Goal: Information Seeking & Learning: Compare options

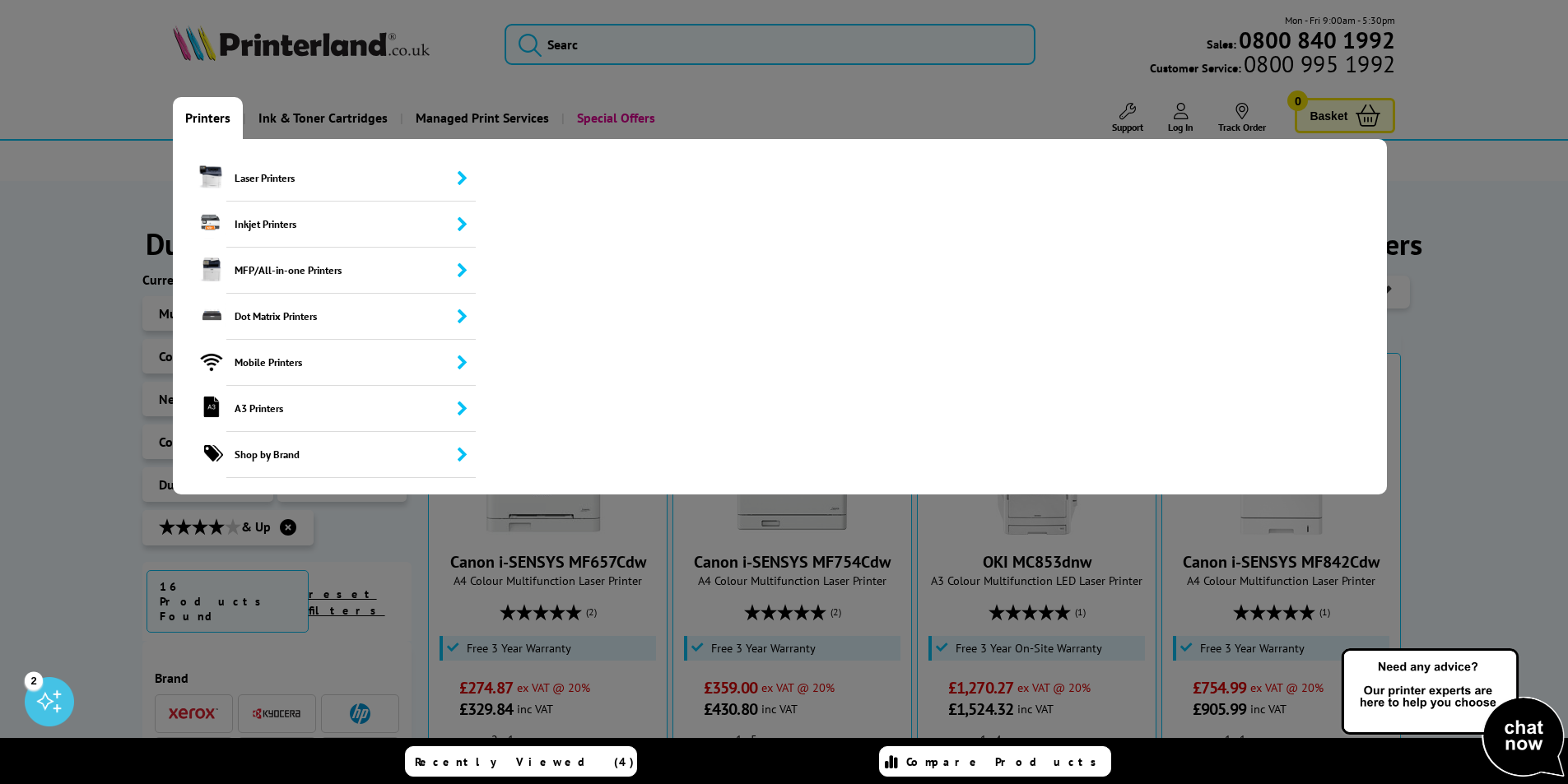
click at [186, 113] on link "Printers" at bounding box center [208, 118] width 70 height 42
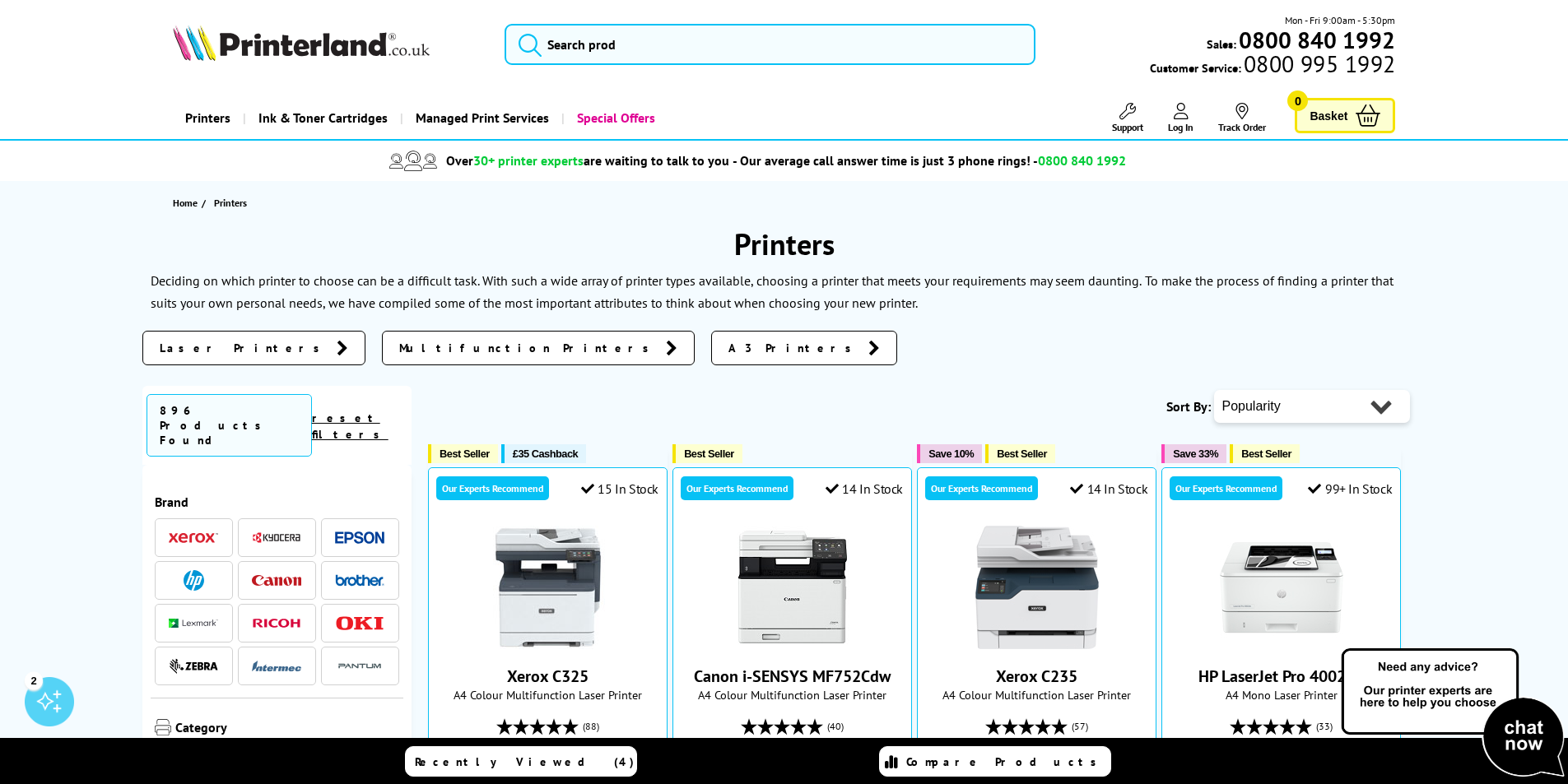
click at [214, 337] on link "Laser Printers" at bounding box center [254, 348] width 223 height 35
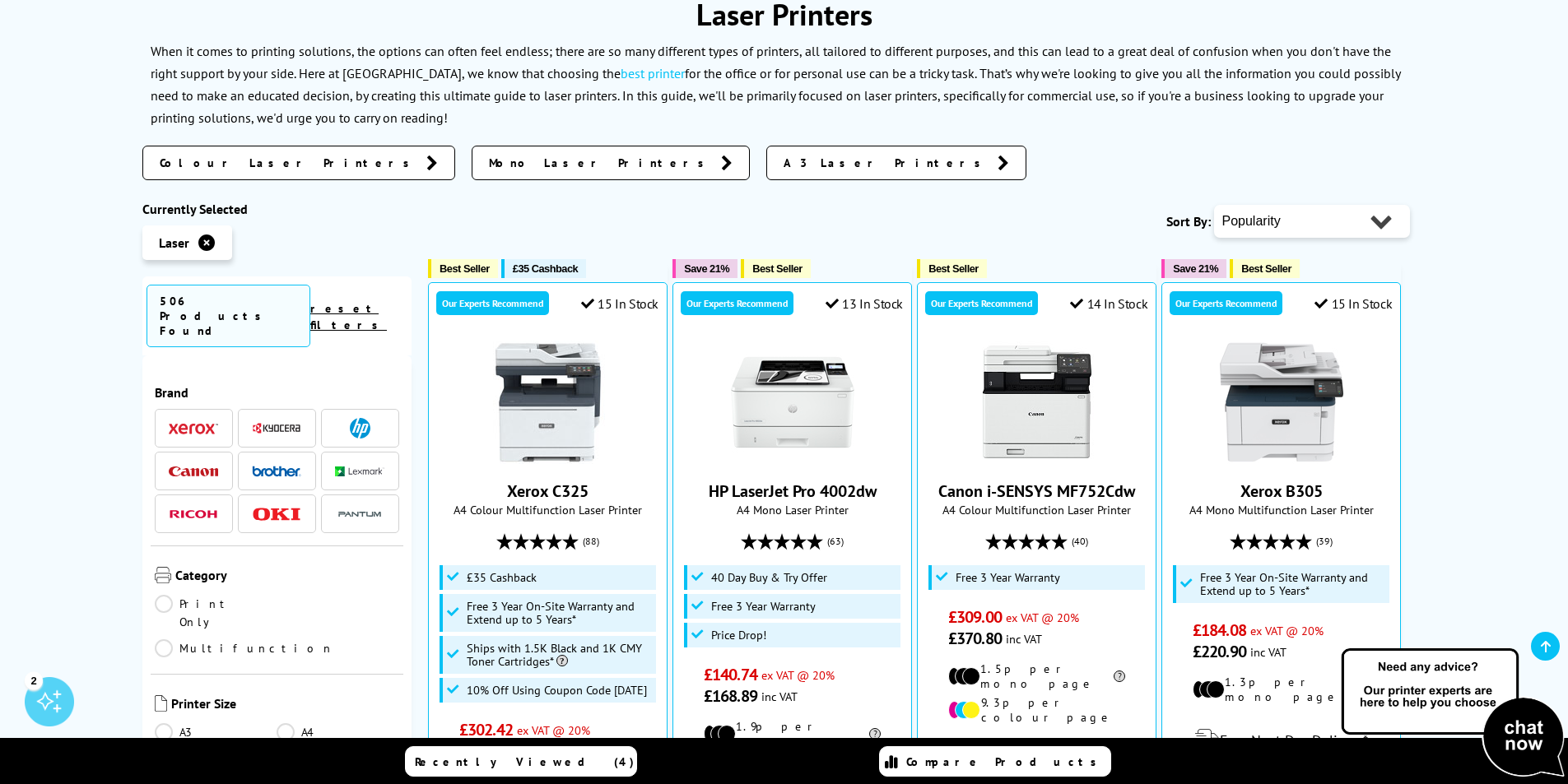
scroll to position [247, 0]
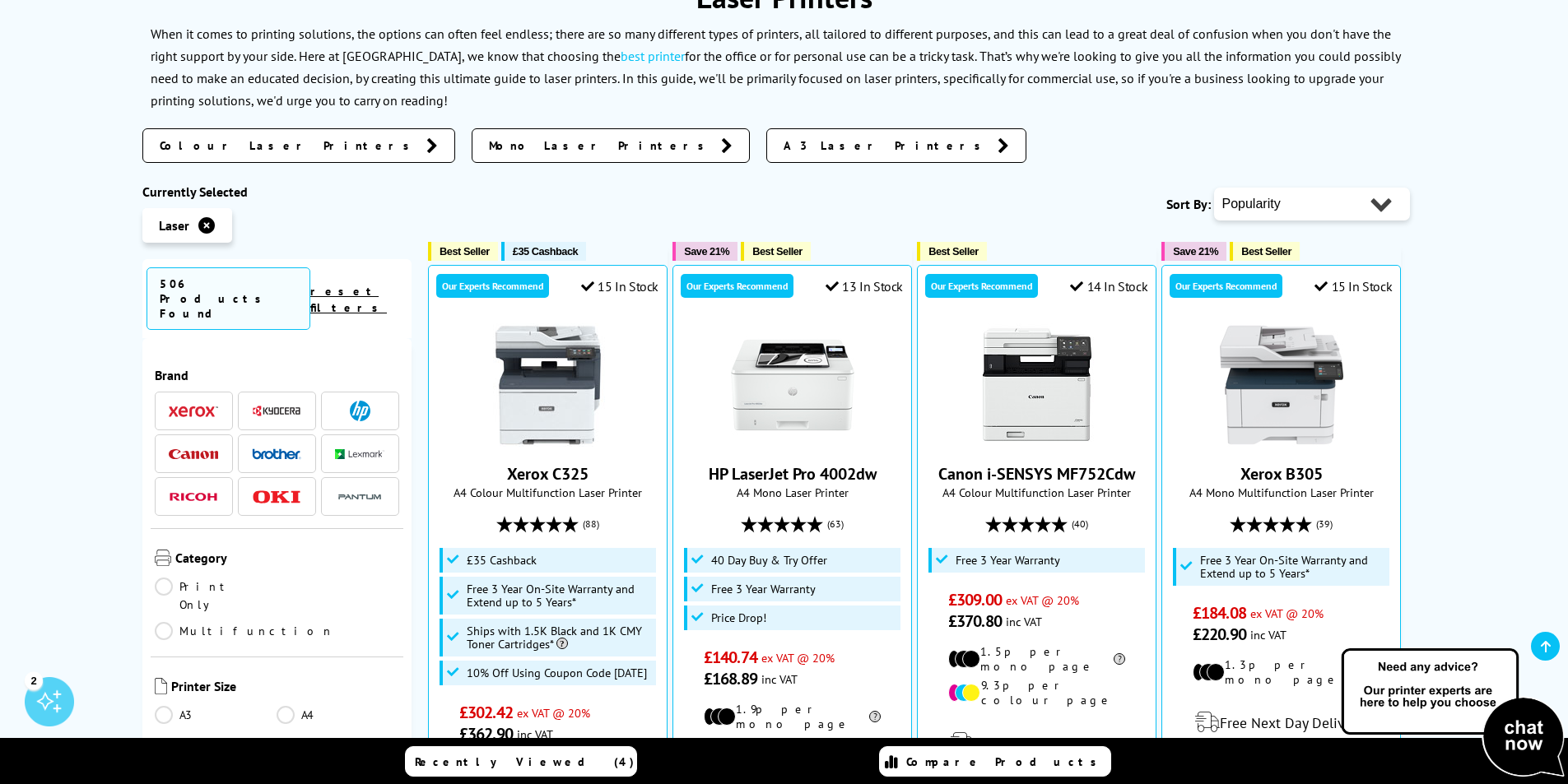
click at [182, 136] on link "Colour Laser Printers" at bounding box center [299, 145] width 312 height 35
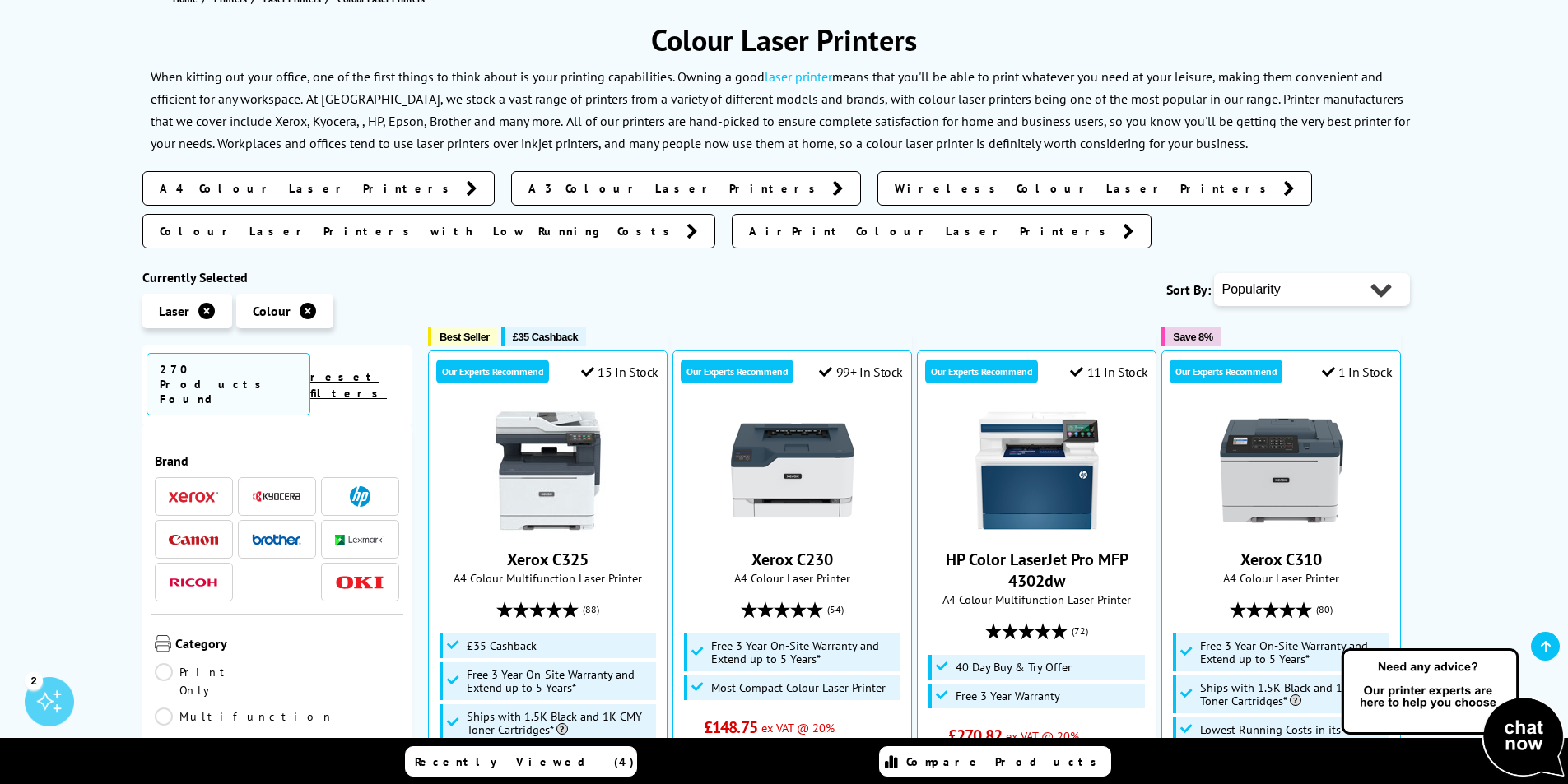
scroll to position [247, 0]
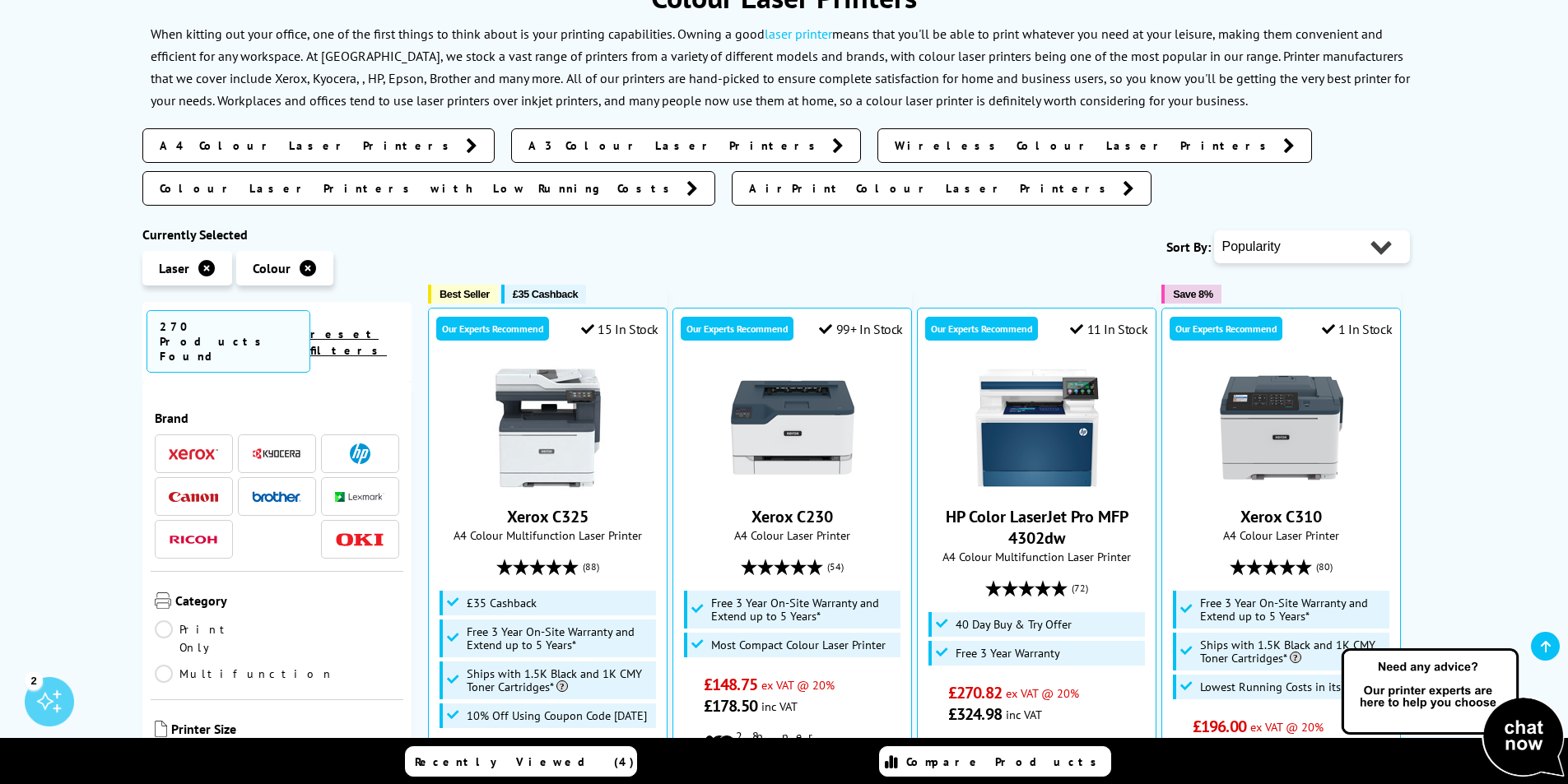
click at [1318, 230] on select "Popularity Rating Price - Low to High Price - High to Low Running Costs - Low t…" at bounding box center [1312, 246] width 196 height 33
select select "Rating"
click at [1214, 230] on select "Popularity Rating Price - Low to High Price - High to Low Running Costs - Low t…" at bounding box center [1312, 246] width 196 height 33
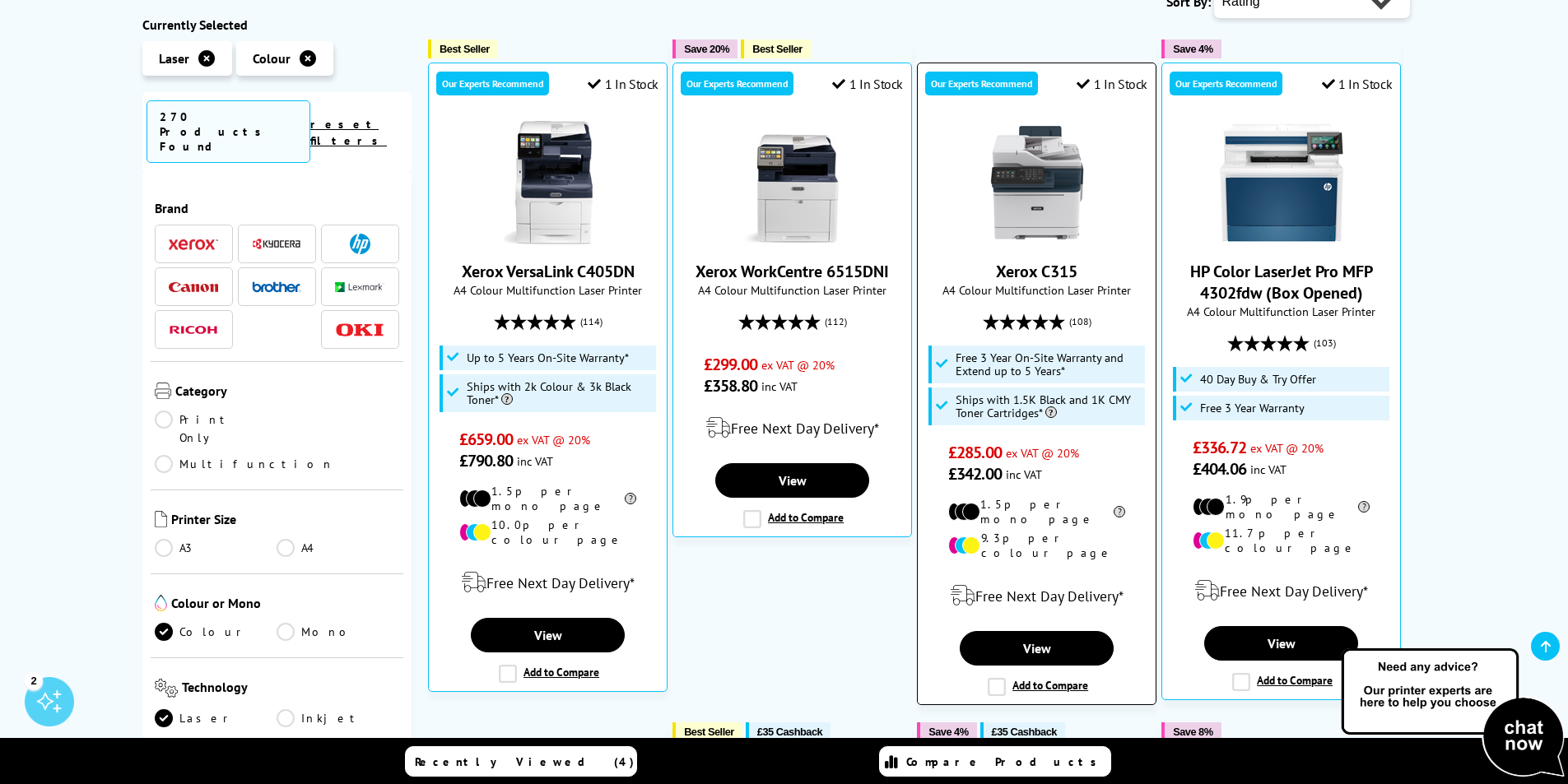
scroll to position [493, 0]
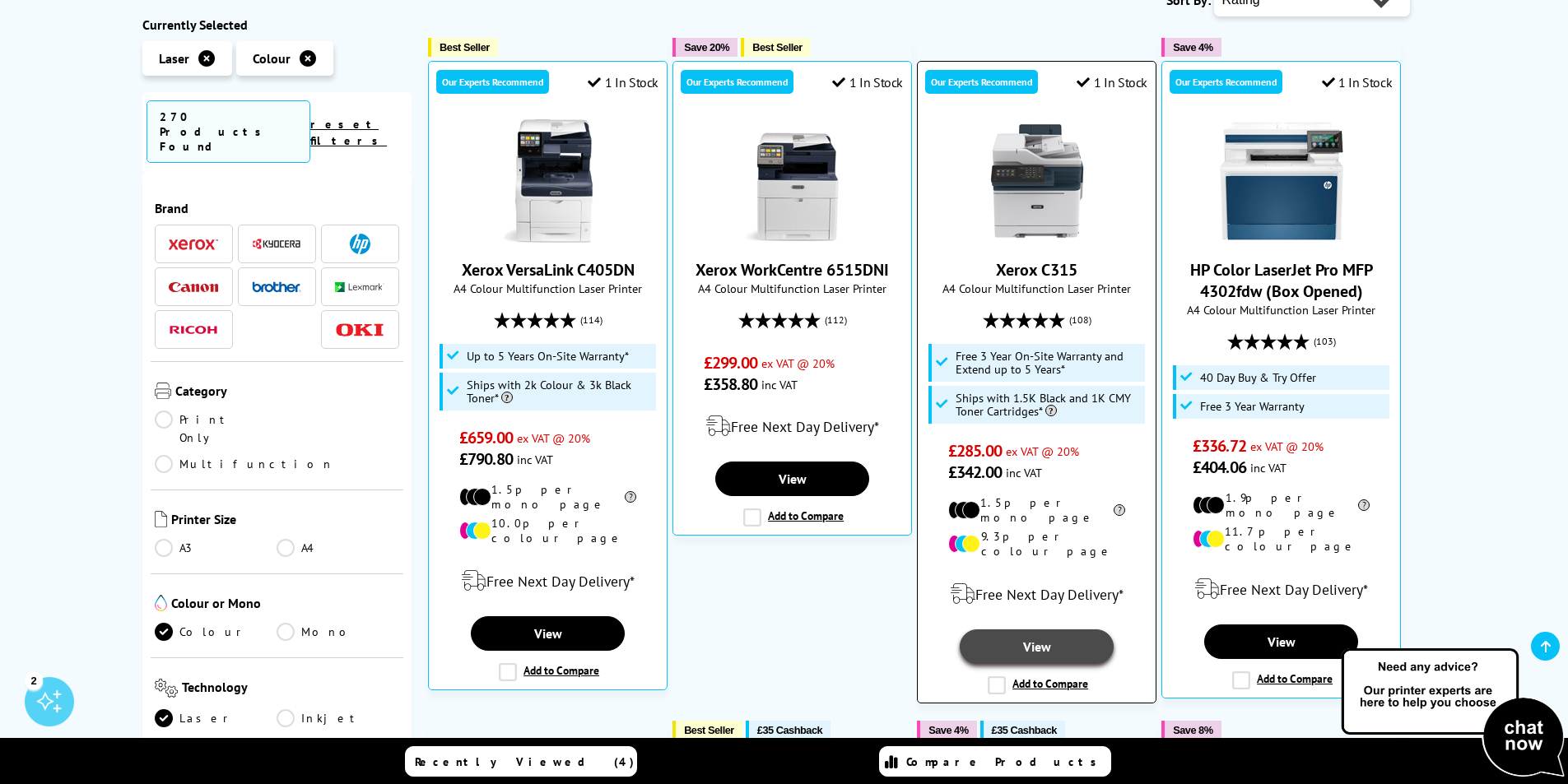
click at [1058, 630] on link "View" at bounding box center [1036, 647] width 153 height 35
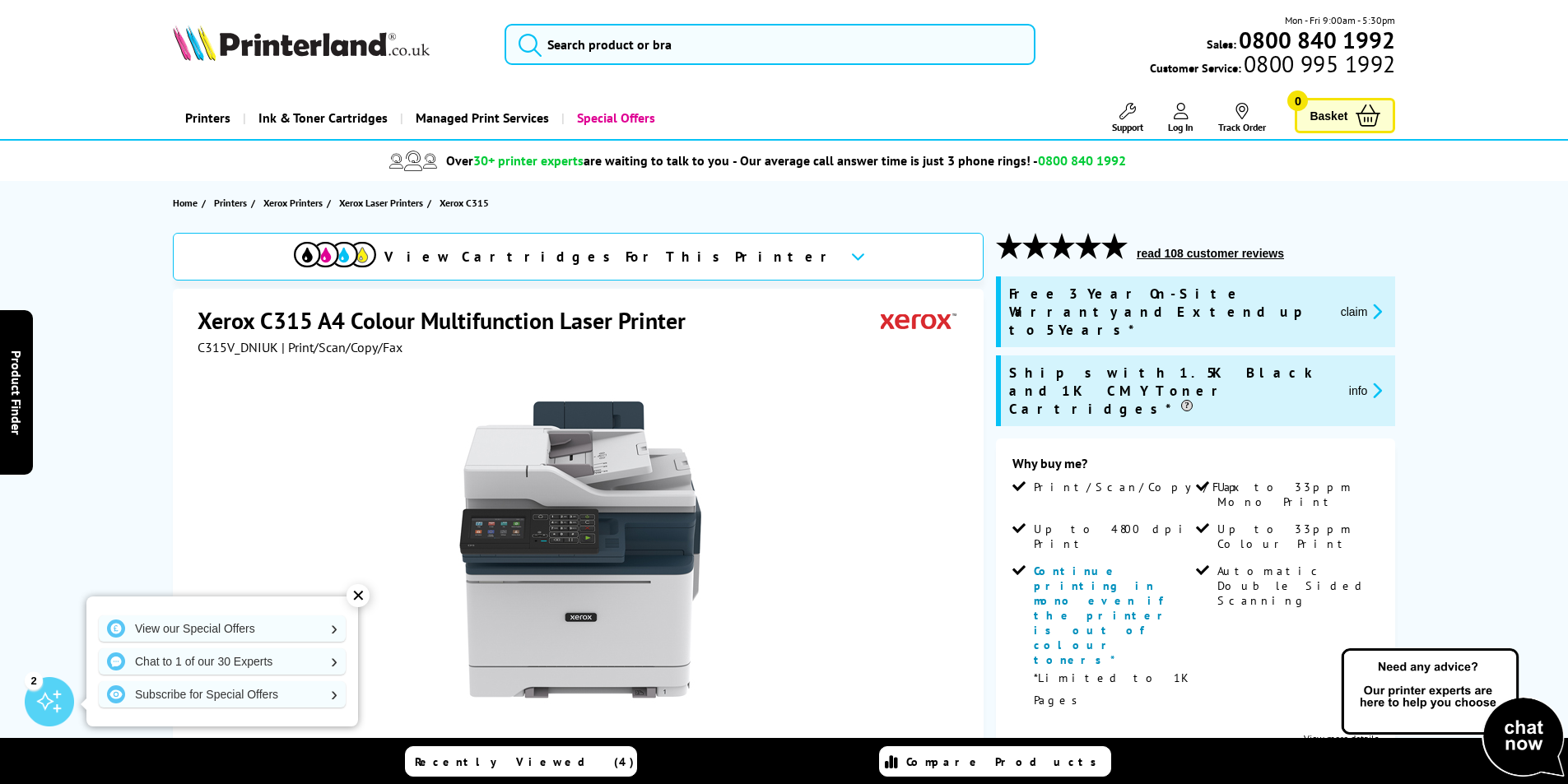
click at [1250, 255] on button "read 108 customer reviews" at bounding box center [1210, 253] width 157 height 15
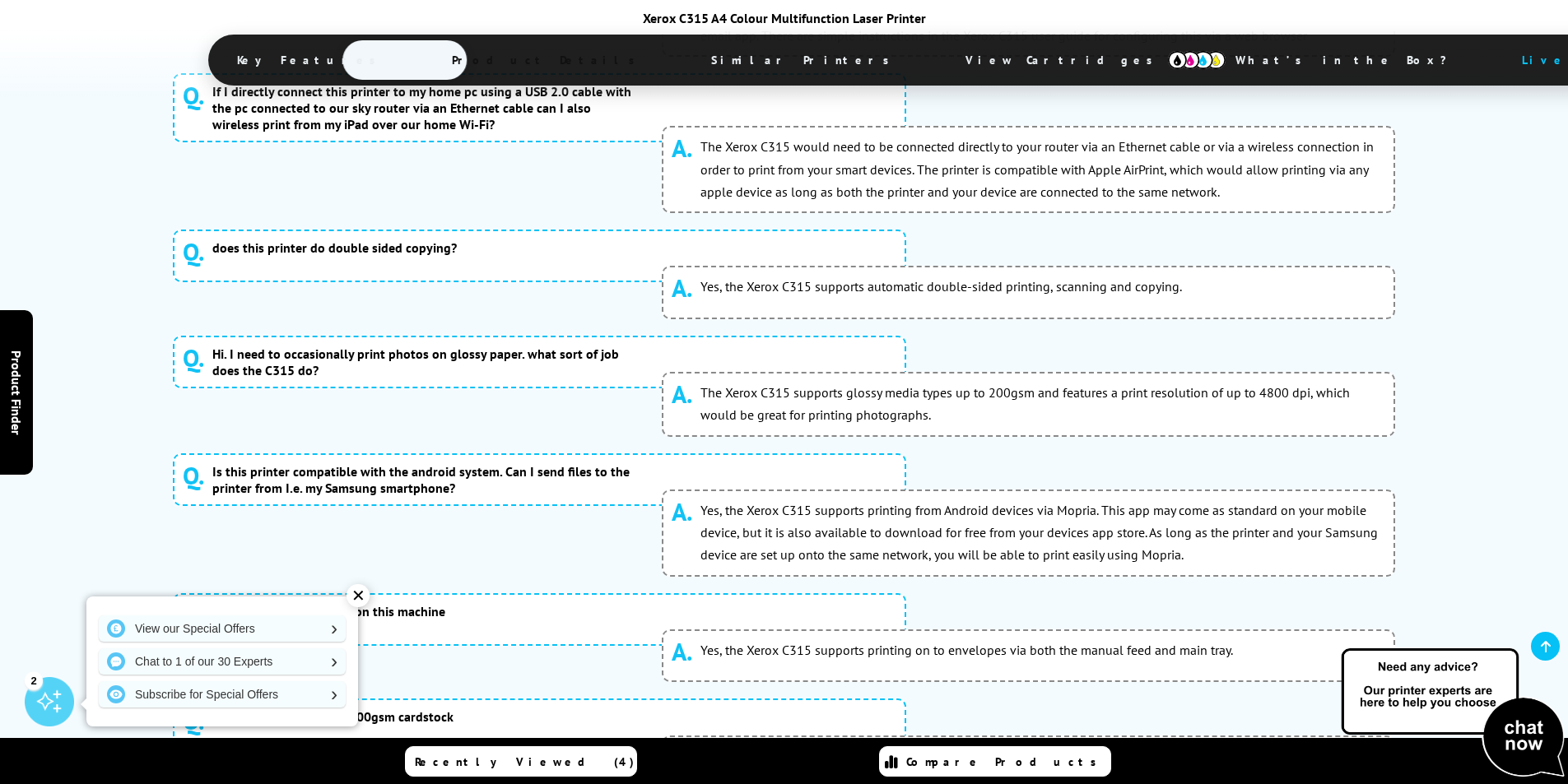
scroll to position [8917, 0]
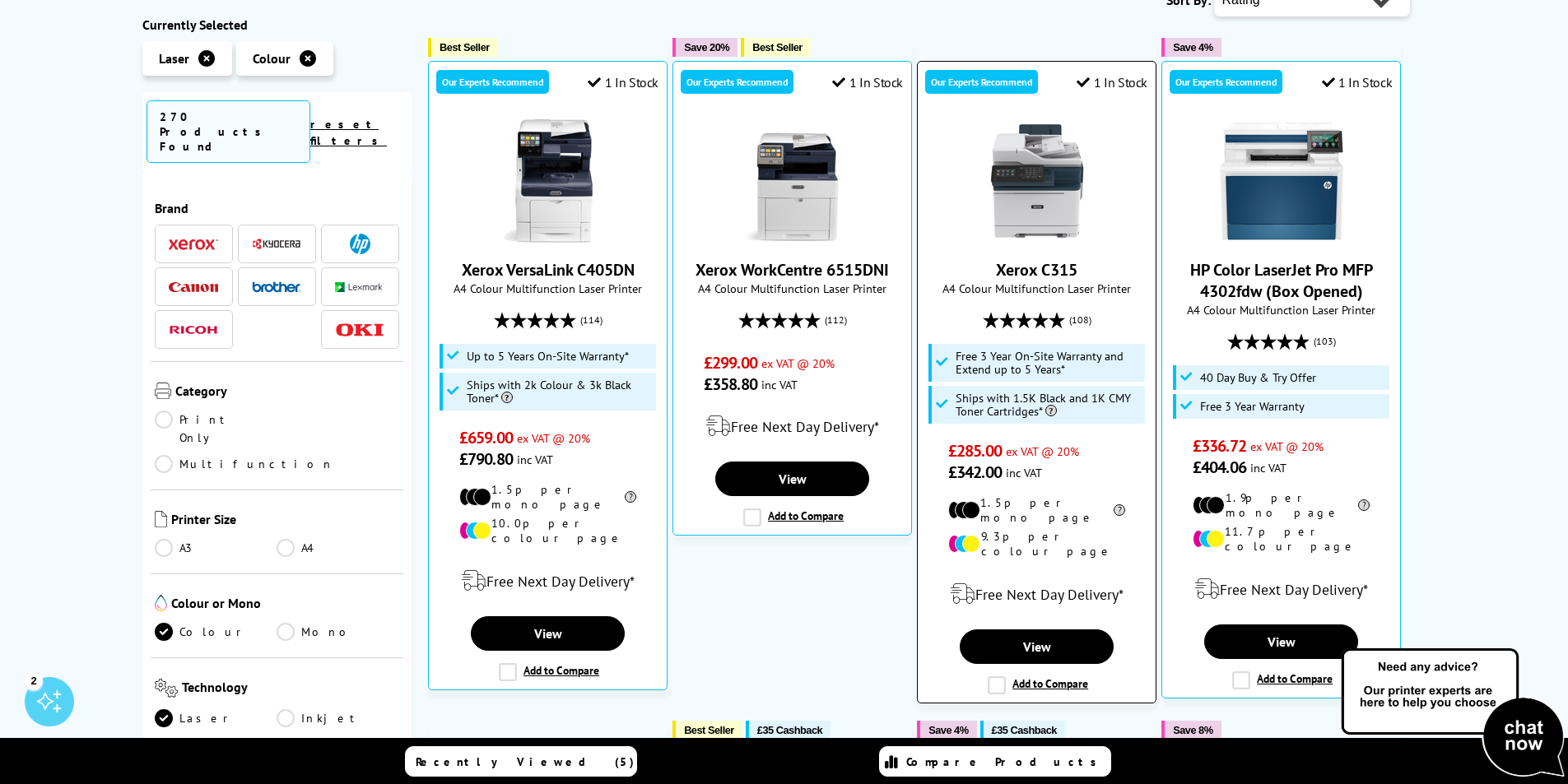
click at [1050, 163] on img at bounding box center [1036, 181] width 124 height 124
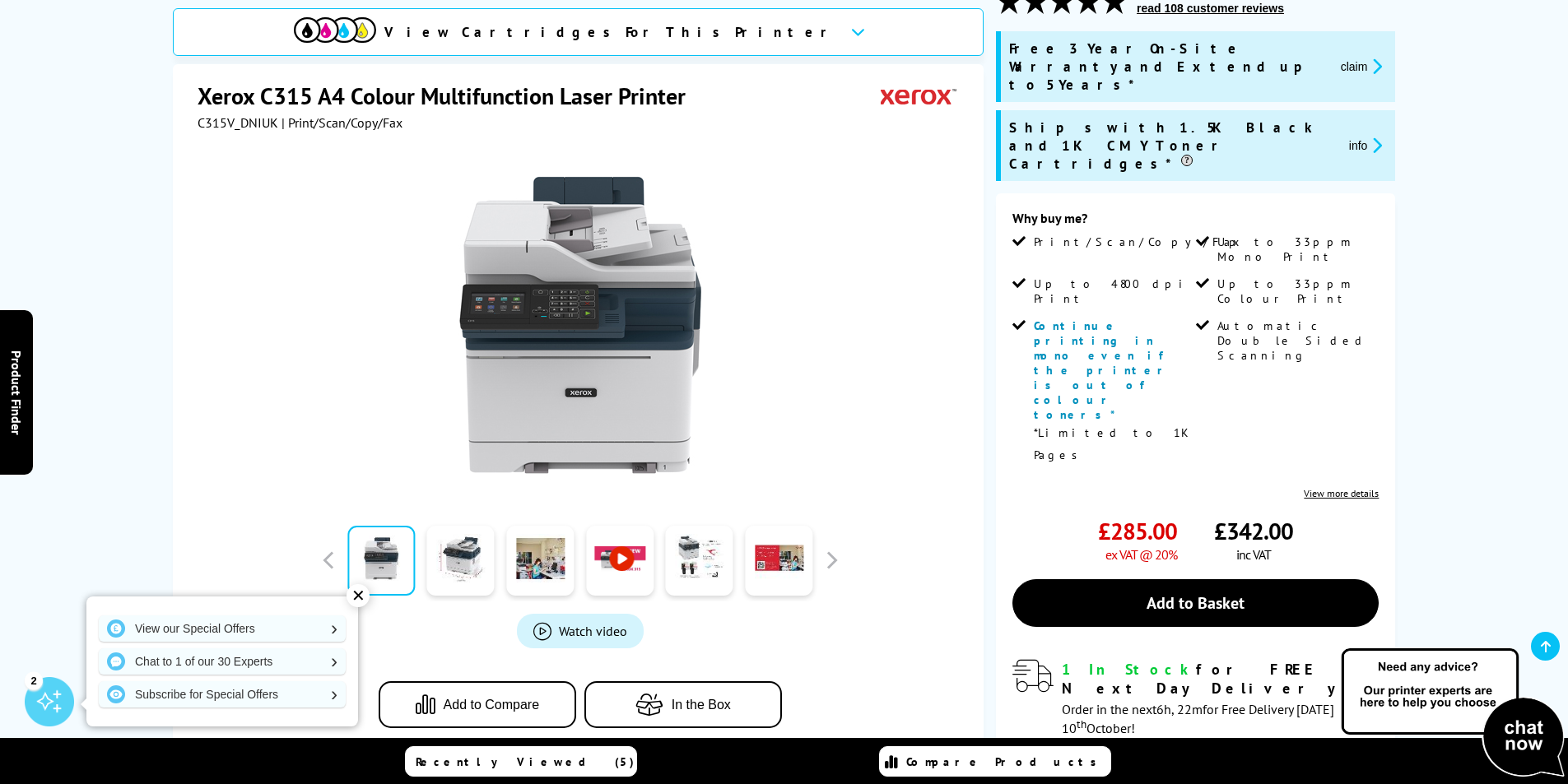
scroll to position [82, 0]
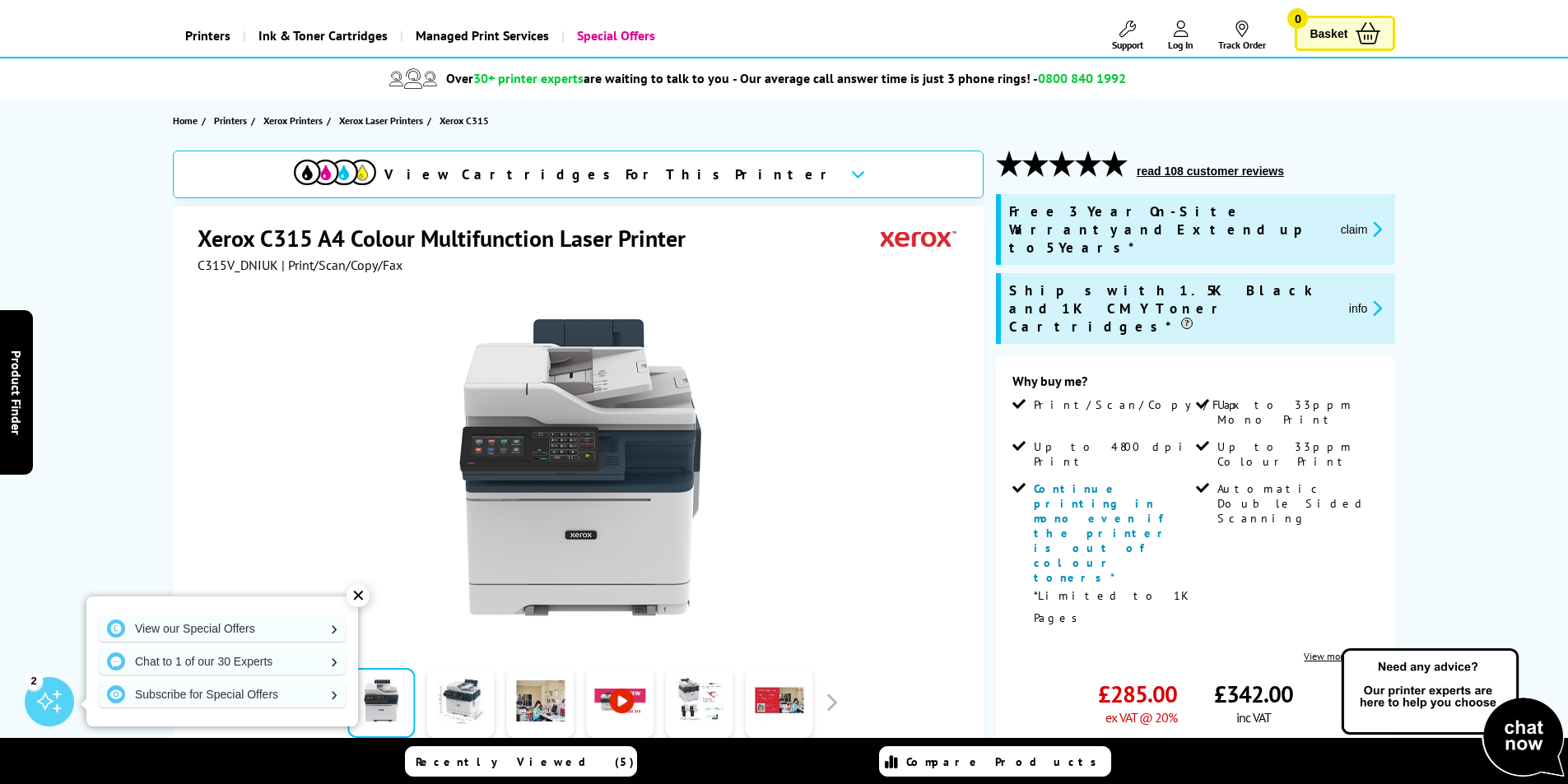
click at [1328, 651] on link "View more details" at bounding box center [1342, 656] width 75 height 12
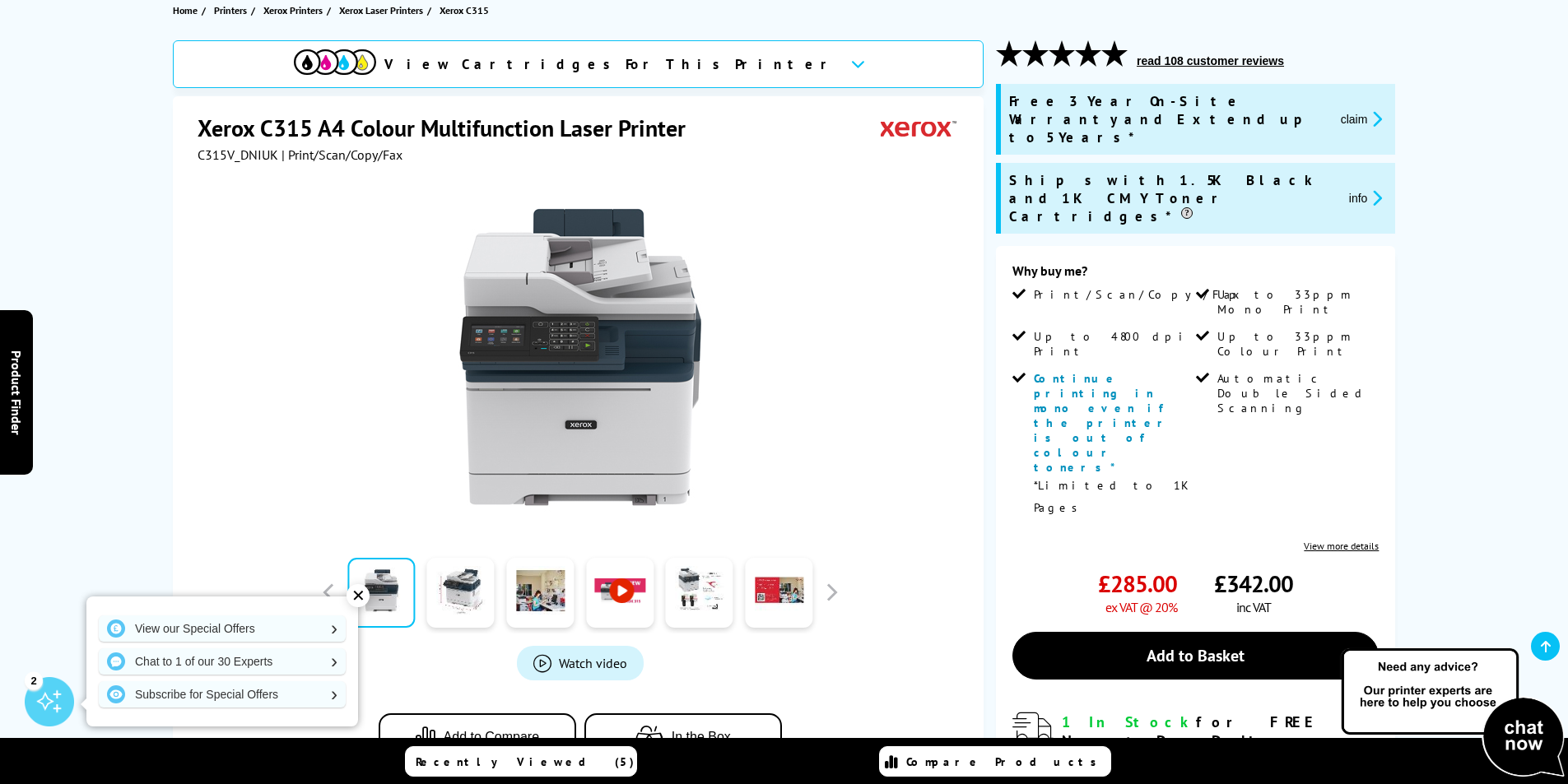
scroll to position [120, 0]
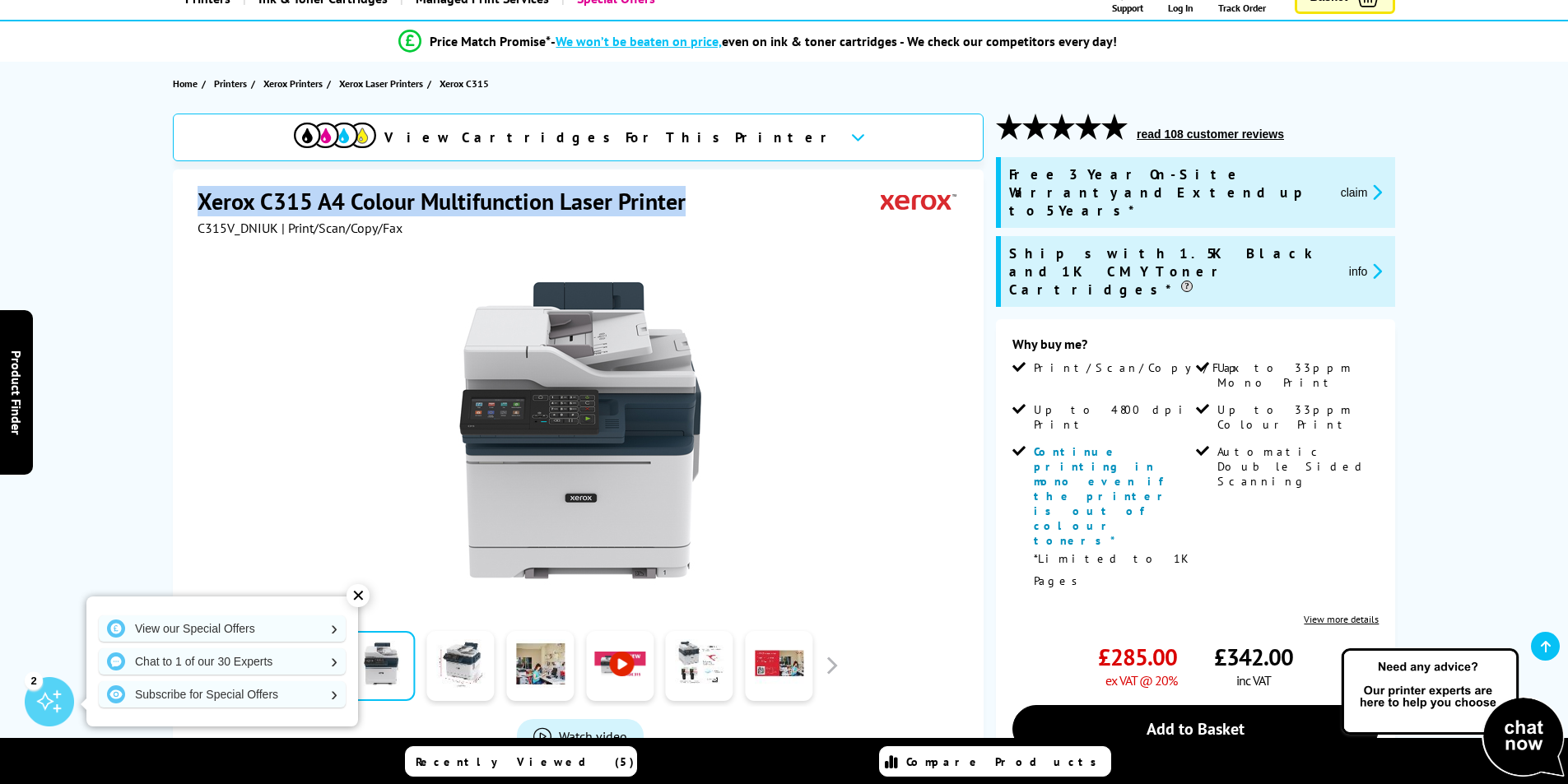
drag, startPoint x: 204, startPoint y: 201, endPoint x: 710, endPoint y: 199, distance: 506.0
click at [710, 199] on div "Xerox C315 A4 Colour Multifunction Laser Printer" at bounding box center [580, 203] width 765 height 34
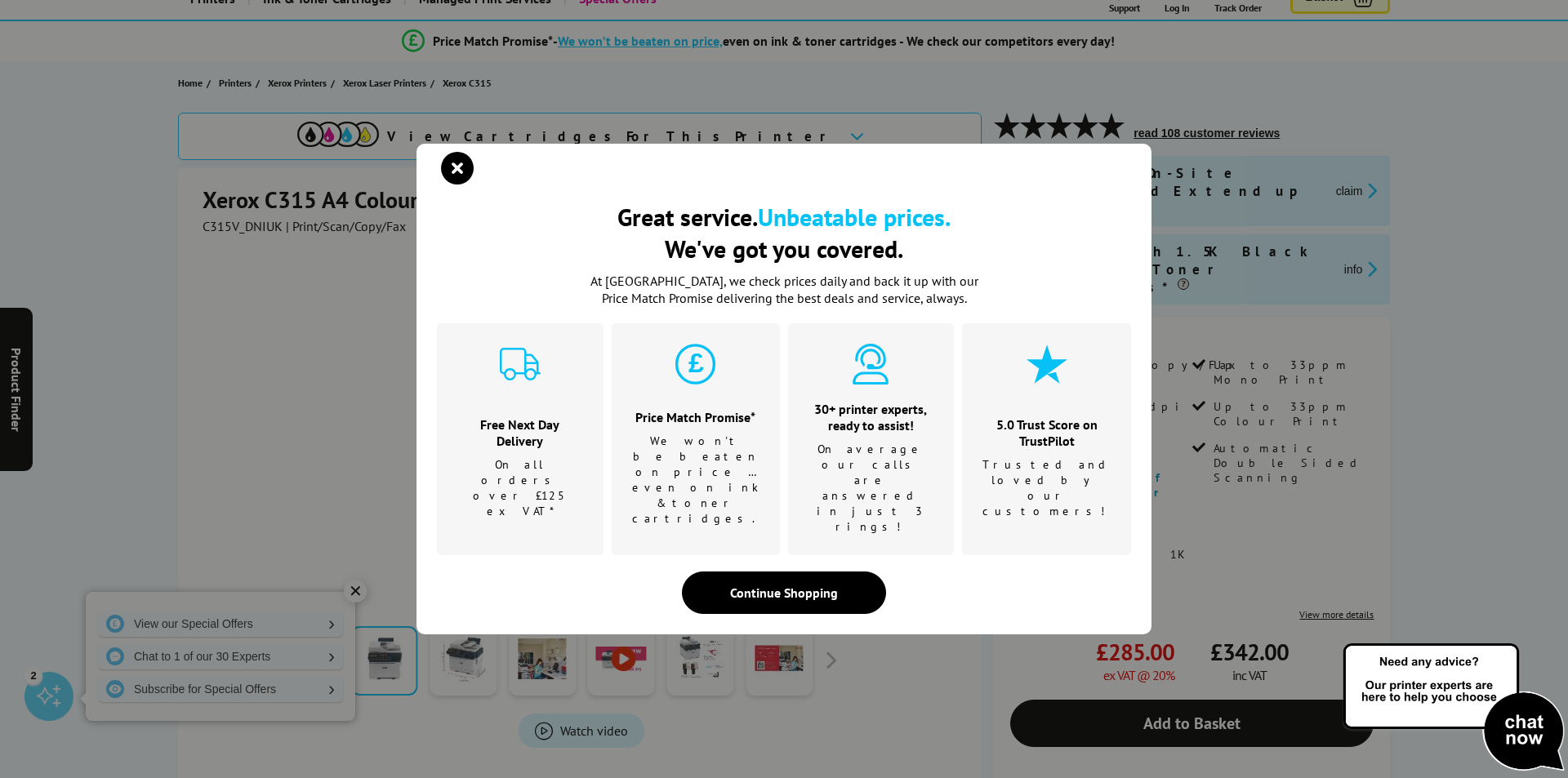
drag, startPoint x: 668, startPoint y: 193, endPoint x: 524, endPoint y: 267, distance: 161.9
click at [524, 265] on h2 "Great service. Unbeatable prices. We've got you covered." at bounding box center [784, 233] width 695 height 64
click at [461, 184] on icon "close modal" at bounding box center [457, 168] width 32 height 32
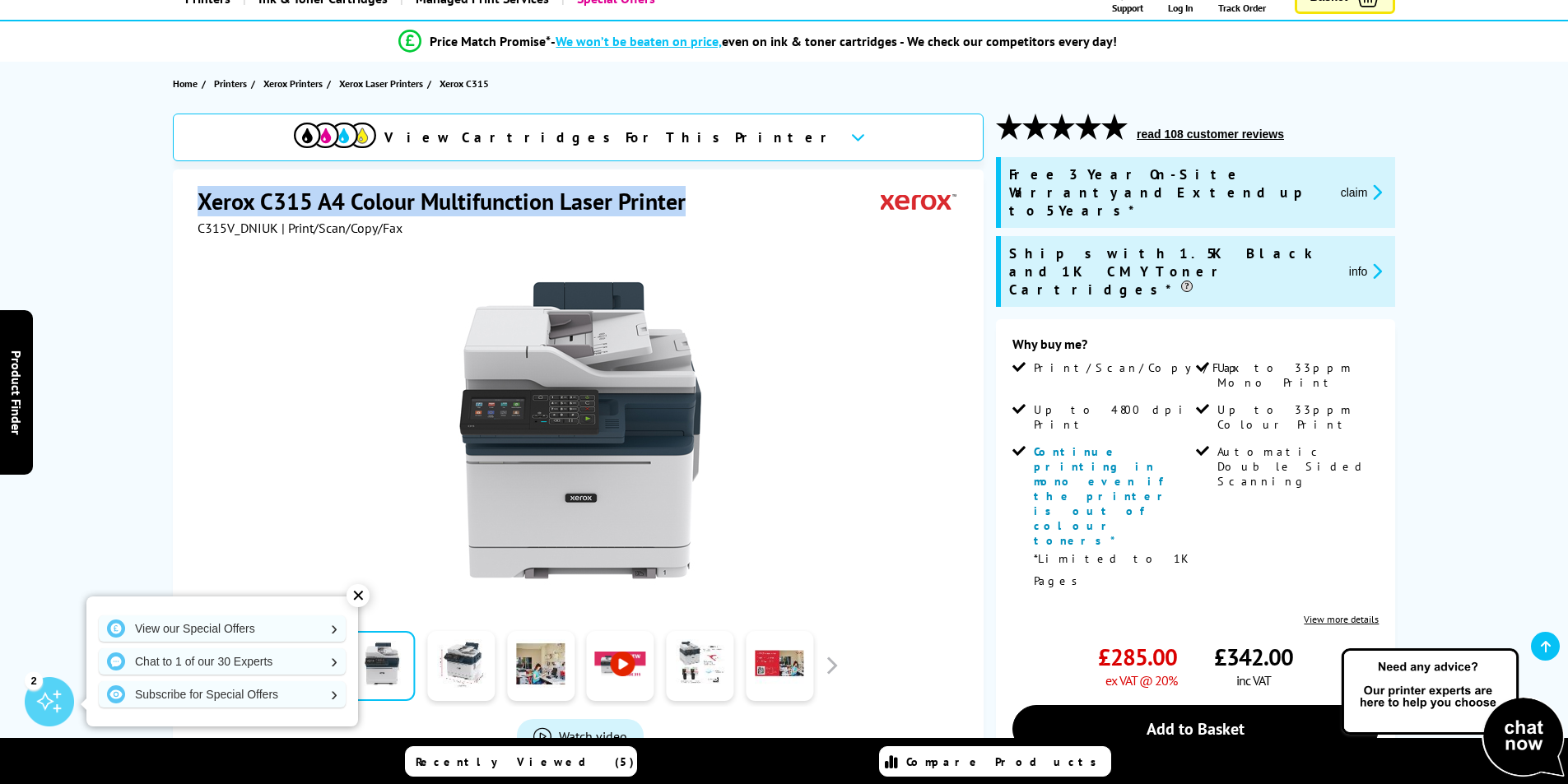
drag, startPoint x: 194, startPoint y: 201, endPoint x: 699, endPoint y: 213, distance: 505.1
click at [699, 213] on div "Xerox C315 A4 Colour Multifunction Laser Printer C315V_DNIUK | Print/Scan/Copy/…" at bounding box center [578, 524] width 811 height 710
copy h1 "Xerox C315 A4 Colour Multifunction Laser Printer"
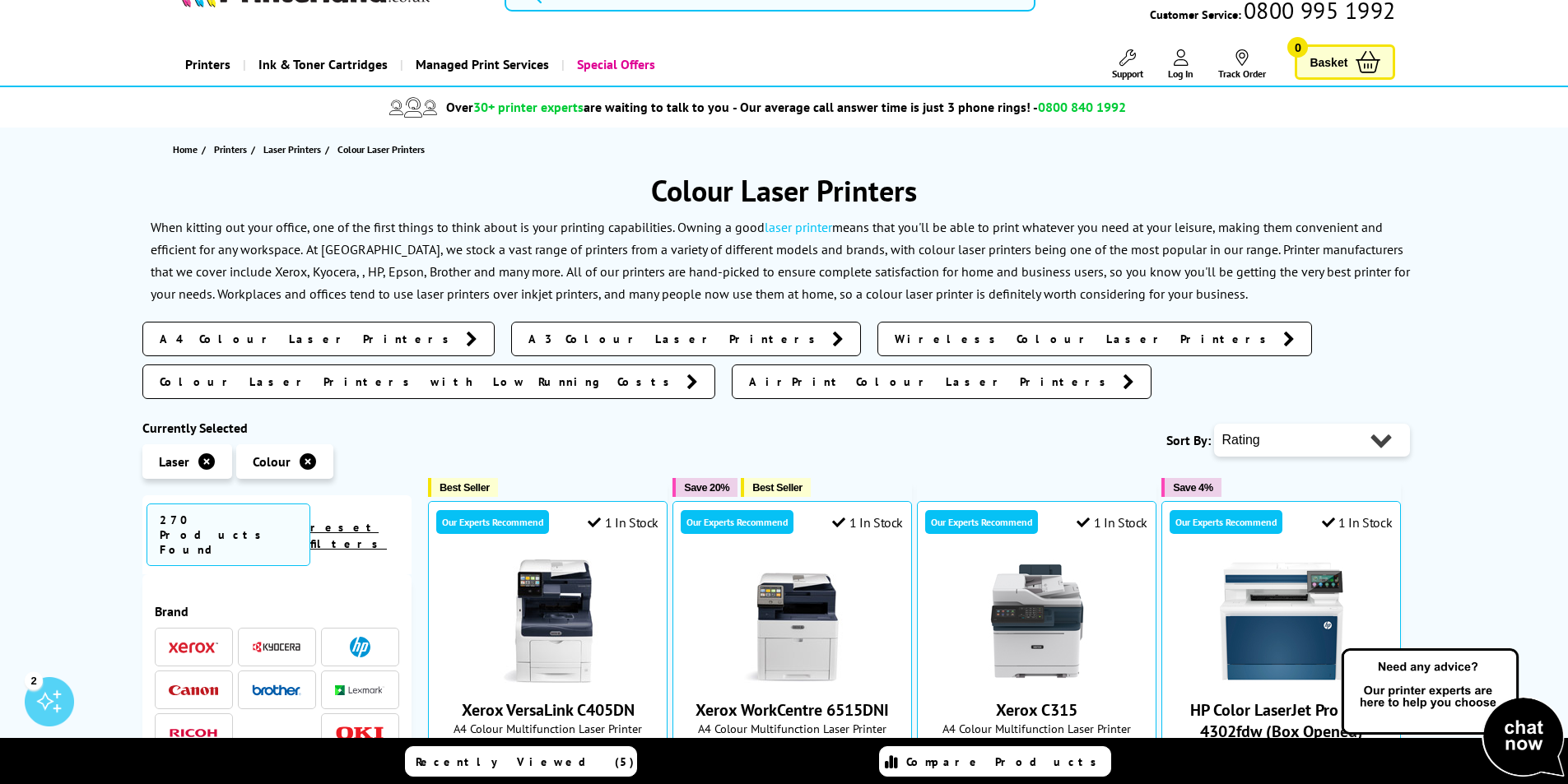
scroll to position [82, 0]
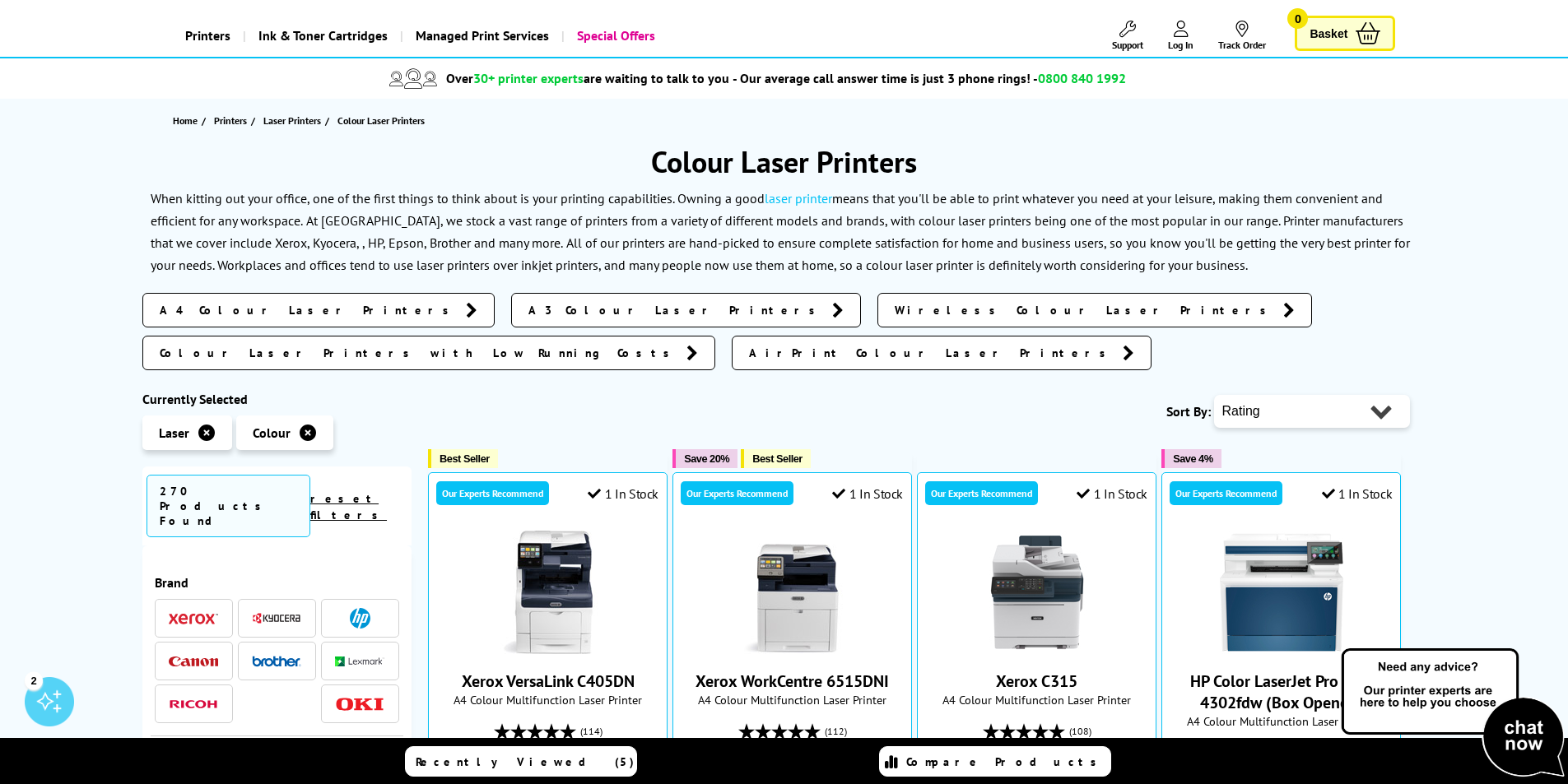
click at [1361, 395] on select "Popularity Rating Price - Low to High Price - High to Low Running Costs - Low t…" at bounding box center [1312, 411] width 196 height 33
select select "Running Costs"
click at [1214, 395] on select "Popularity Rating Price - Low to High Price - High to Low Running Costs - Low t…" at bounding box center [1312, 411] width 196 height 33
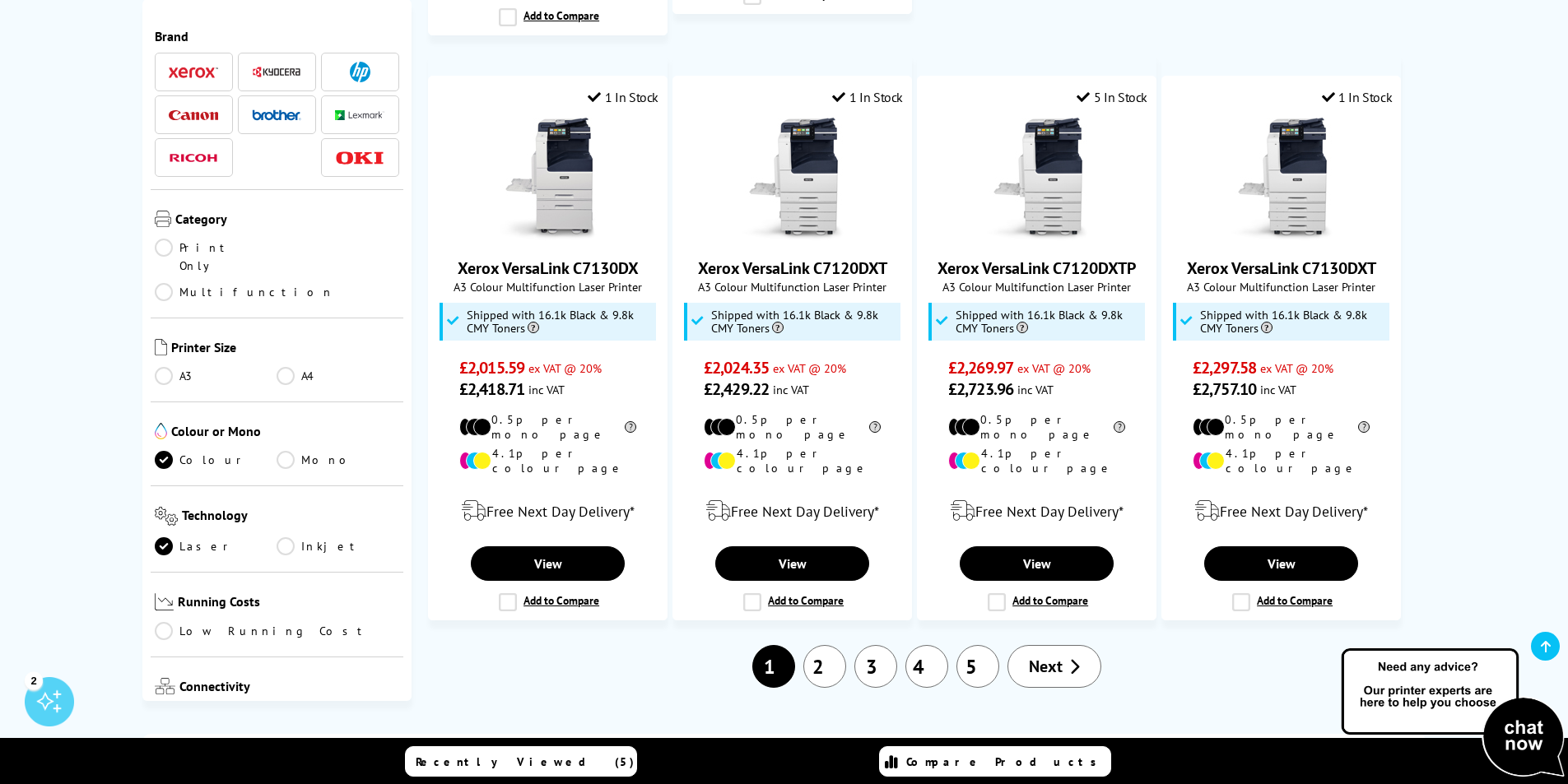
scroll to position [1810, 0]
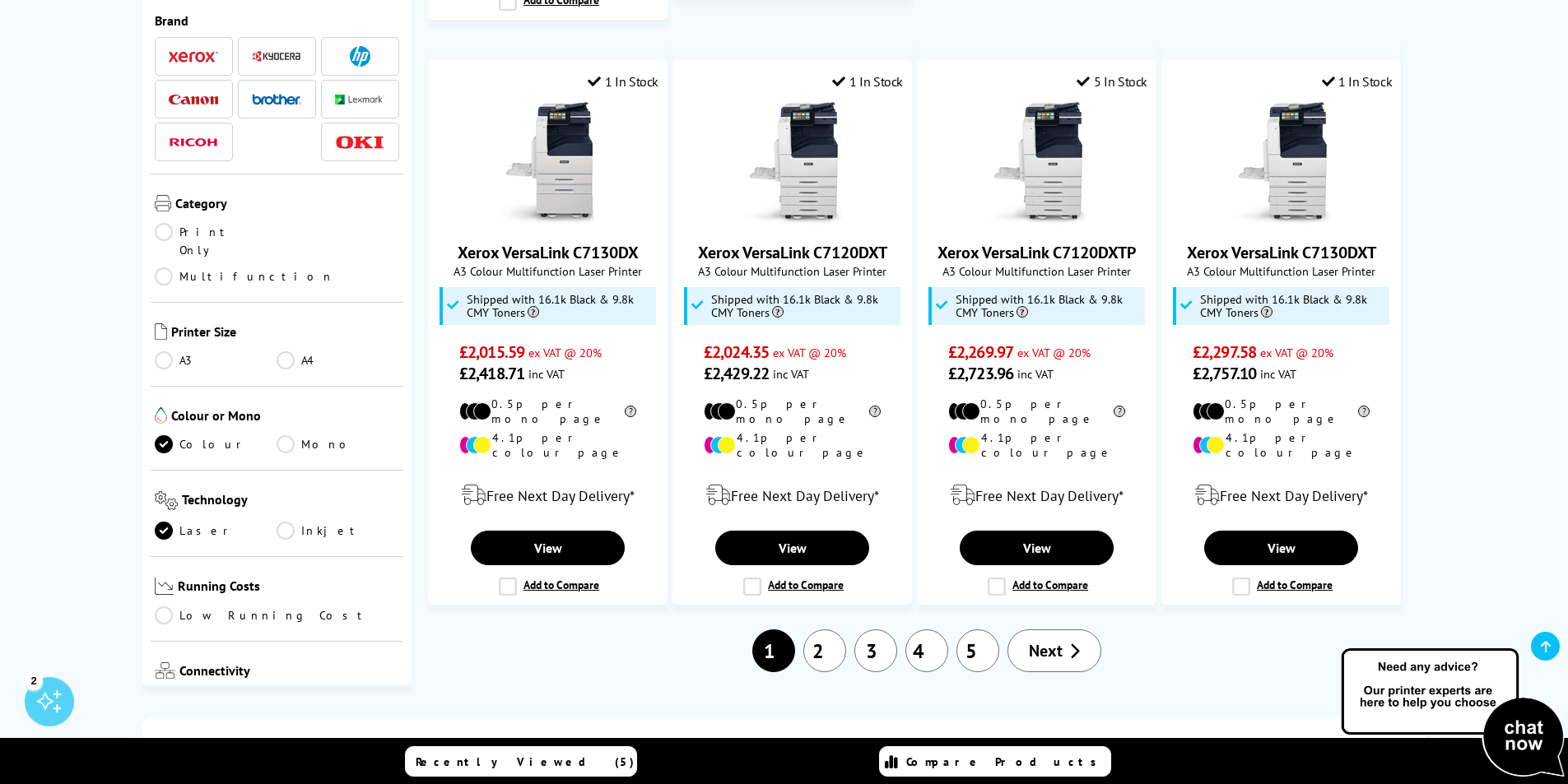
click at [814, 630] on link "2" at bounding box center [824, 651] width 43 height 43
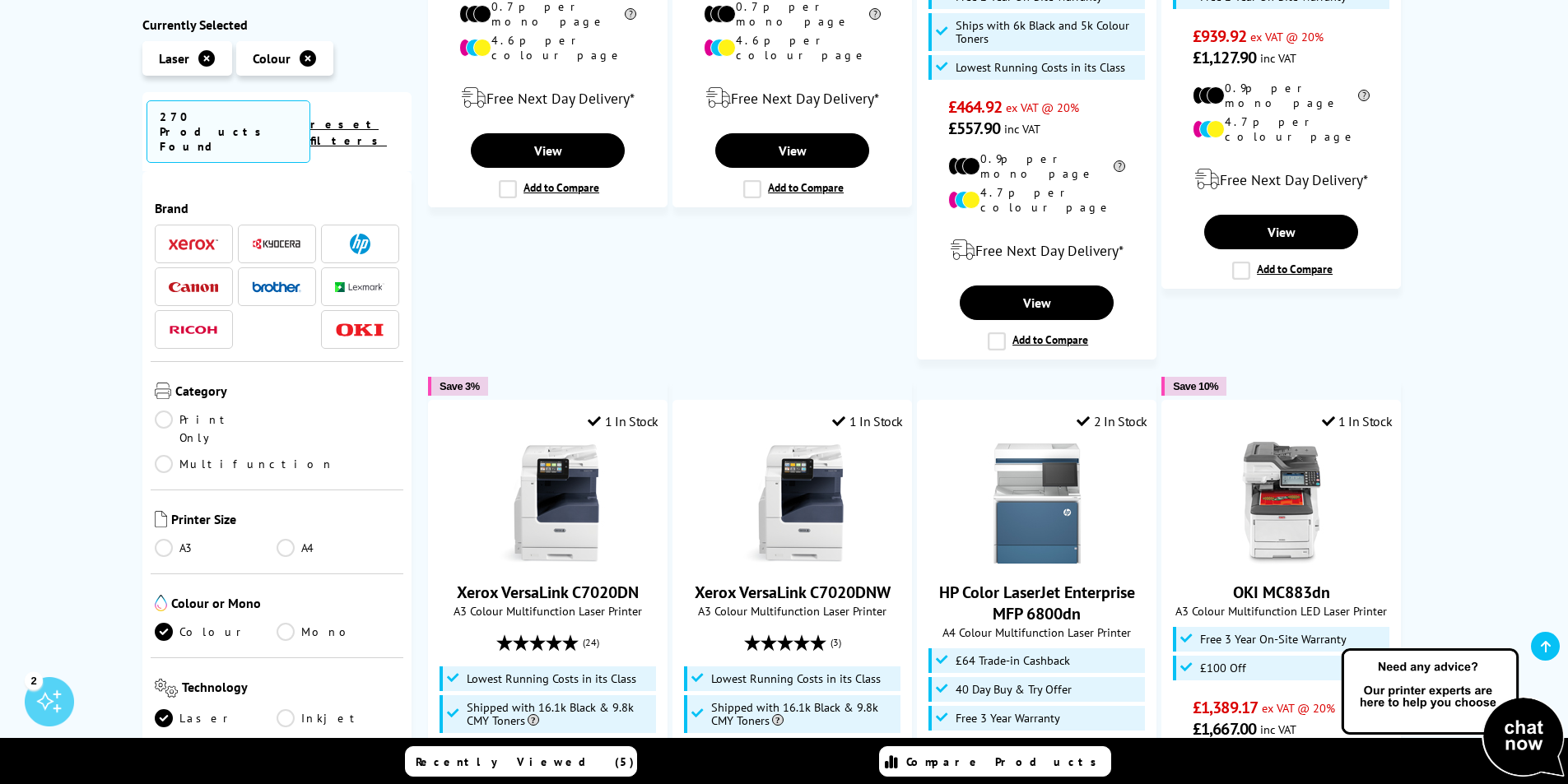
scroll to position [1810, 0]
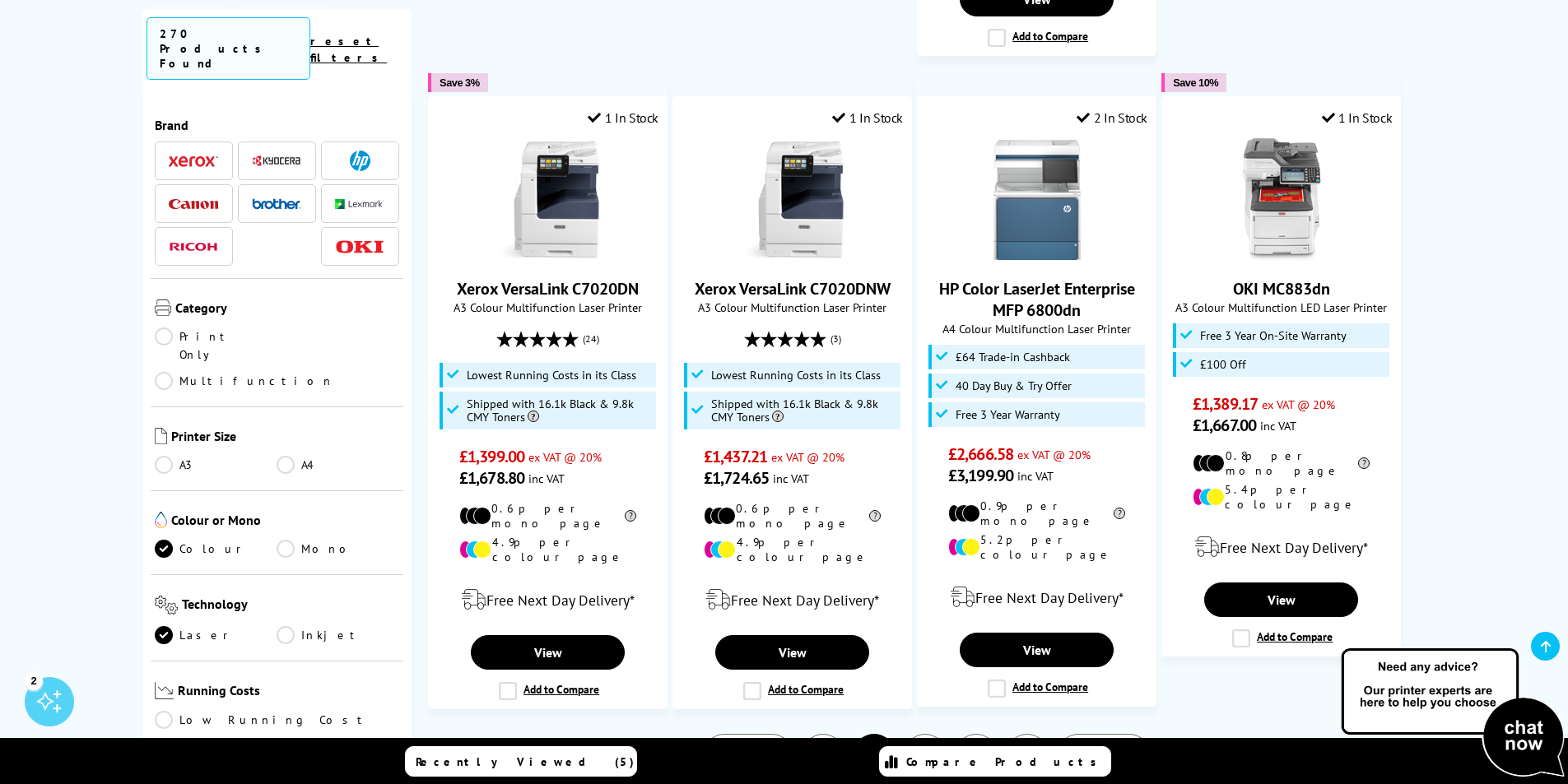
click at [942, 735] on link "3" at bounding box center [924, 755] width 43 height 43
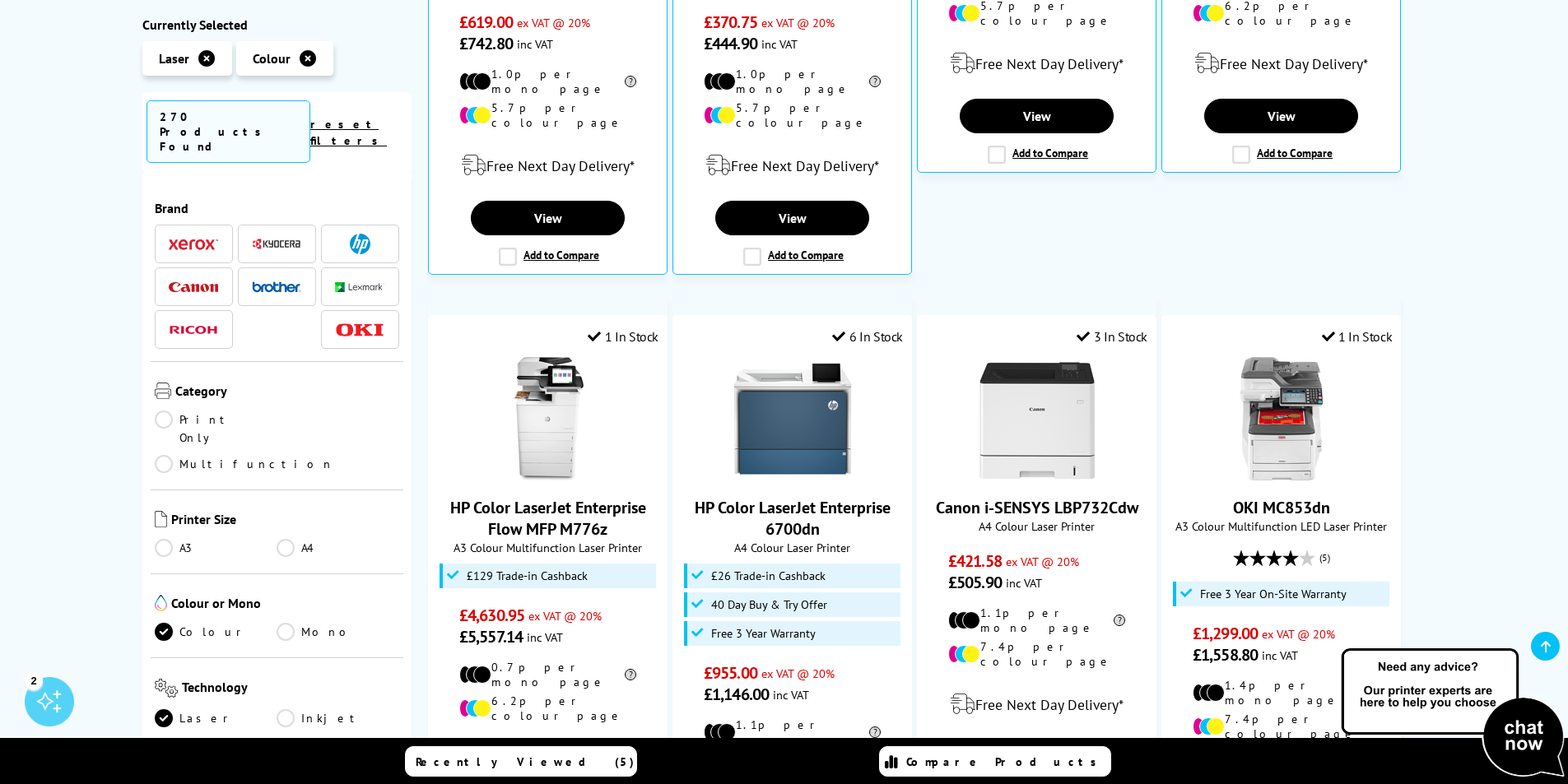
scroll to position [988, 0]
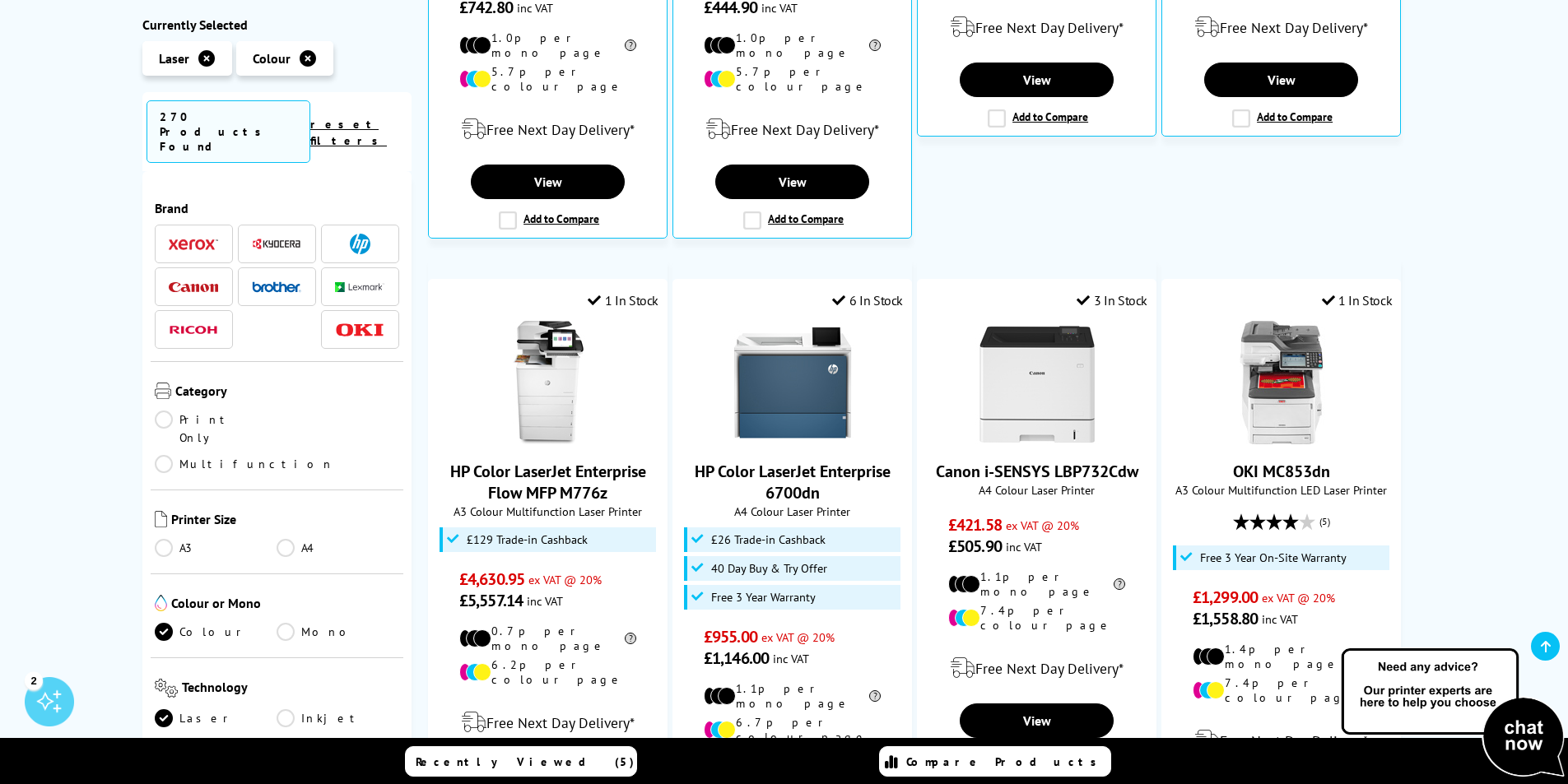
click at [334, 455] on link "Multifunction" at bounding box center [243, 464] width 179 height 18
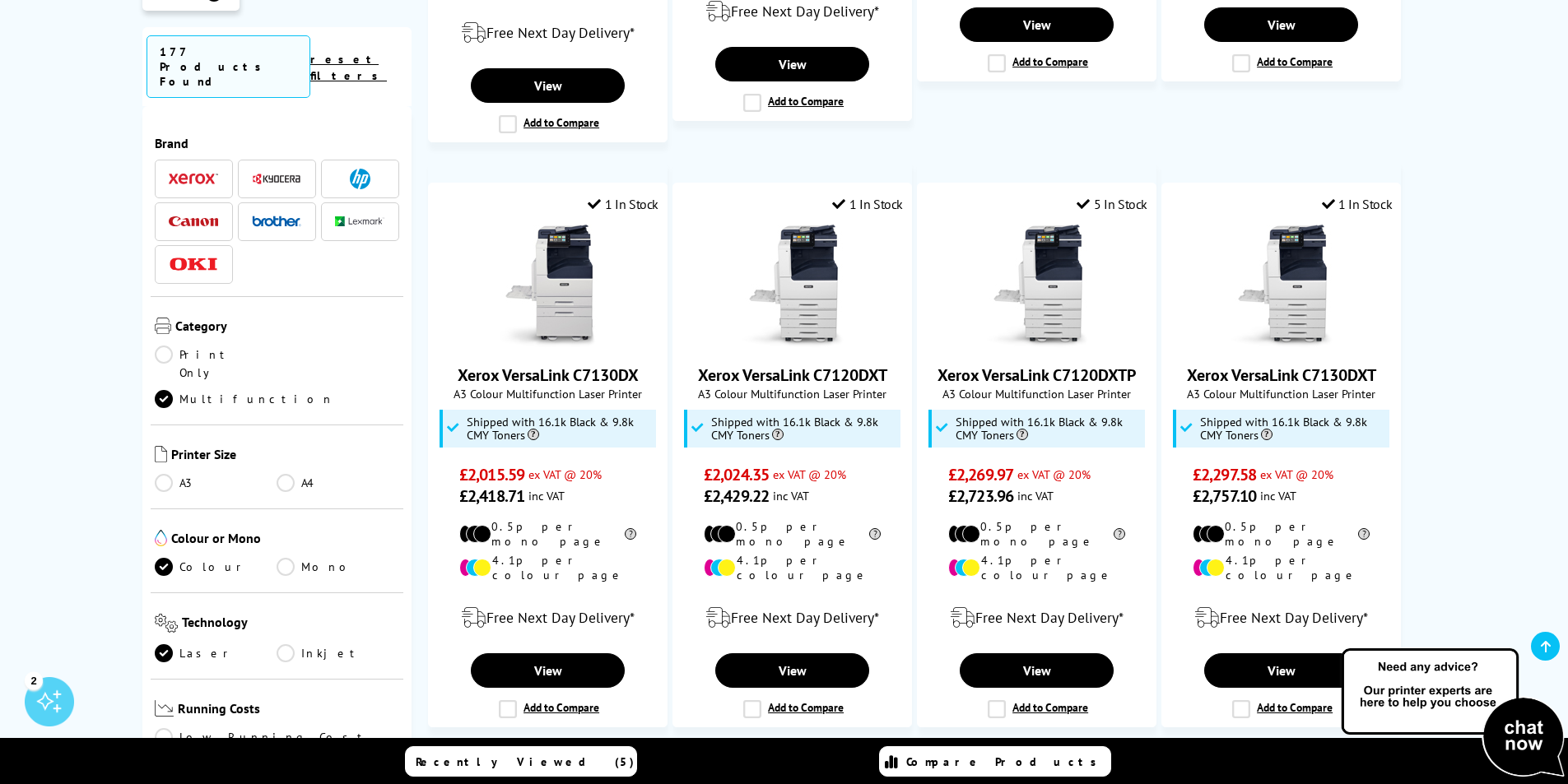
scroll to position [1481, 0]
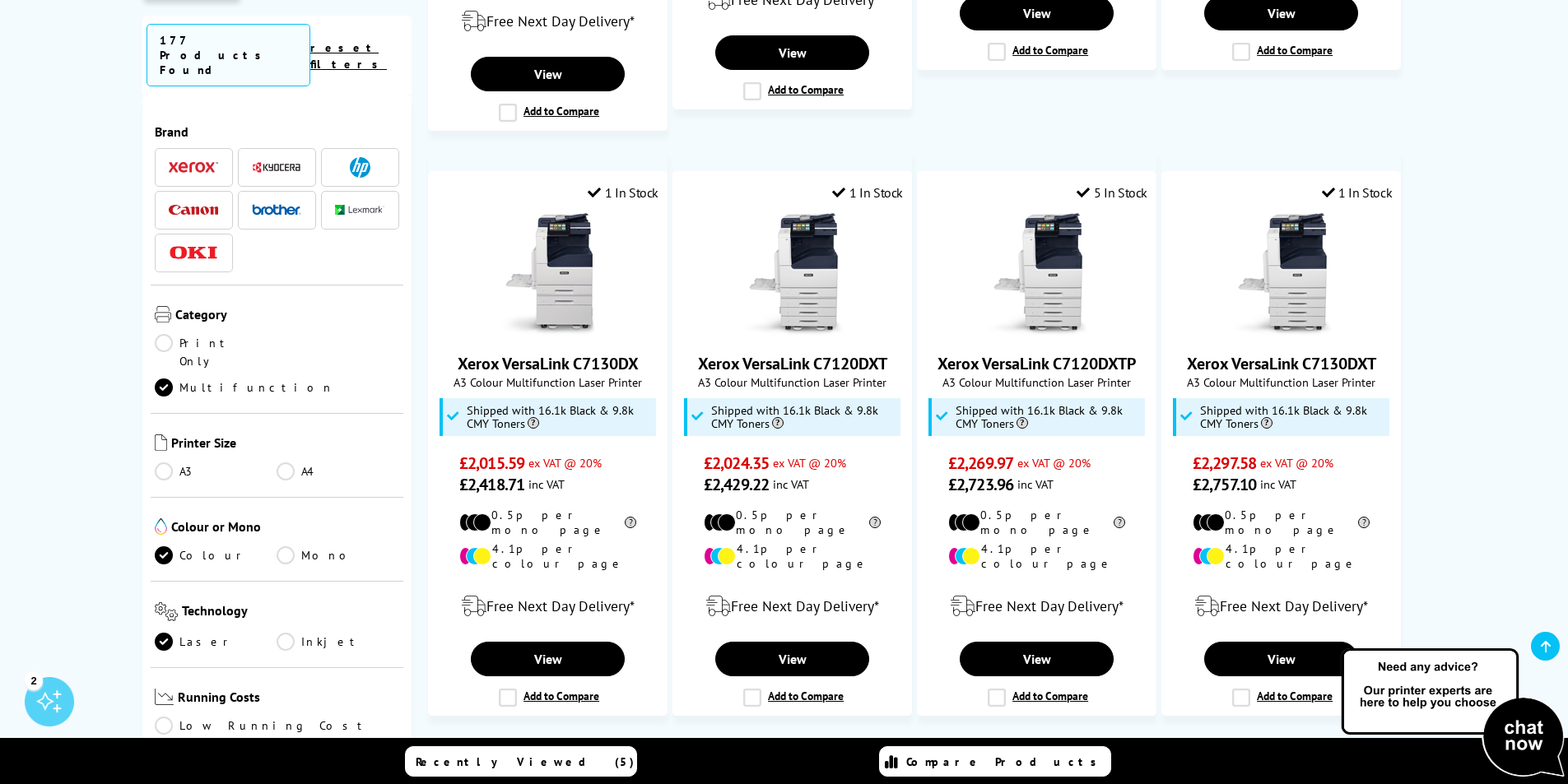
click at [1058, 751] on span "Next" at bounding box center [1046, 762] width 34 height 22
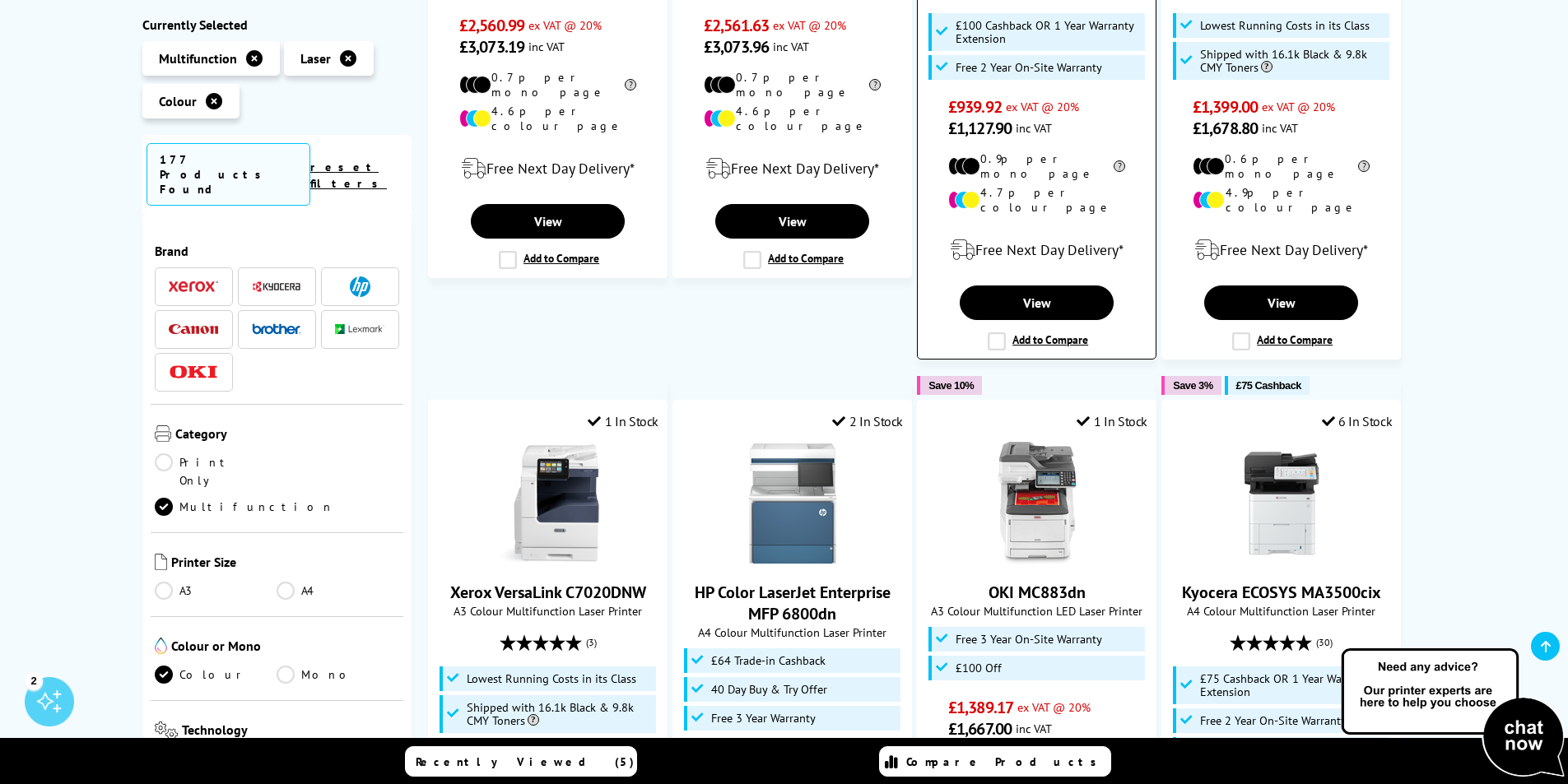
scroll to position [1646, 0]
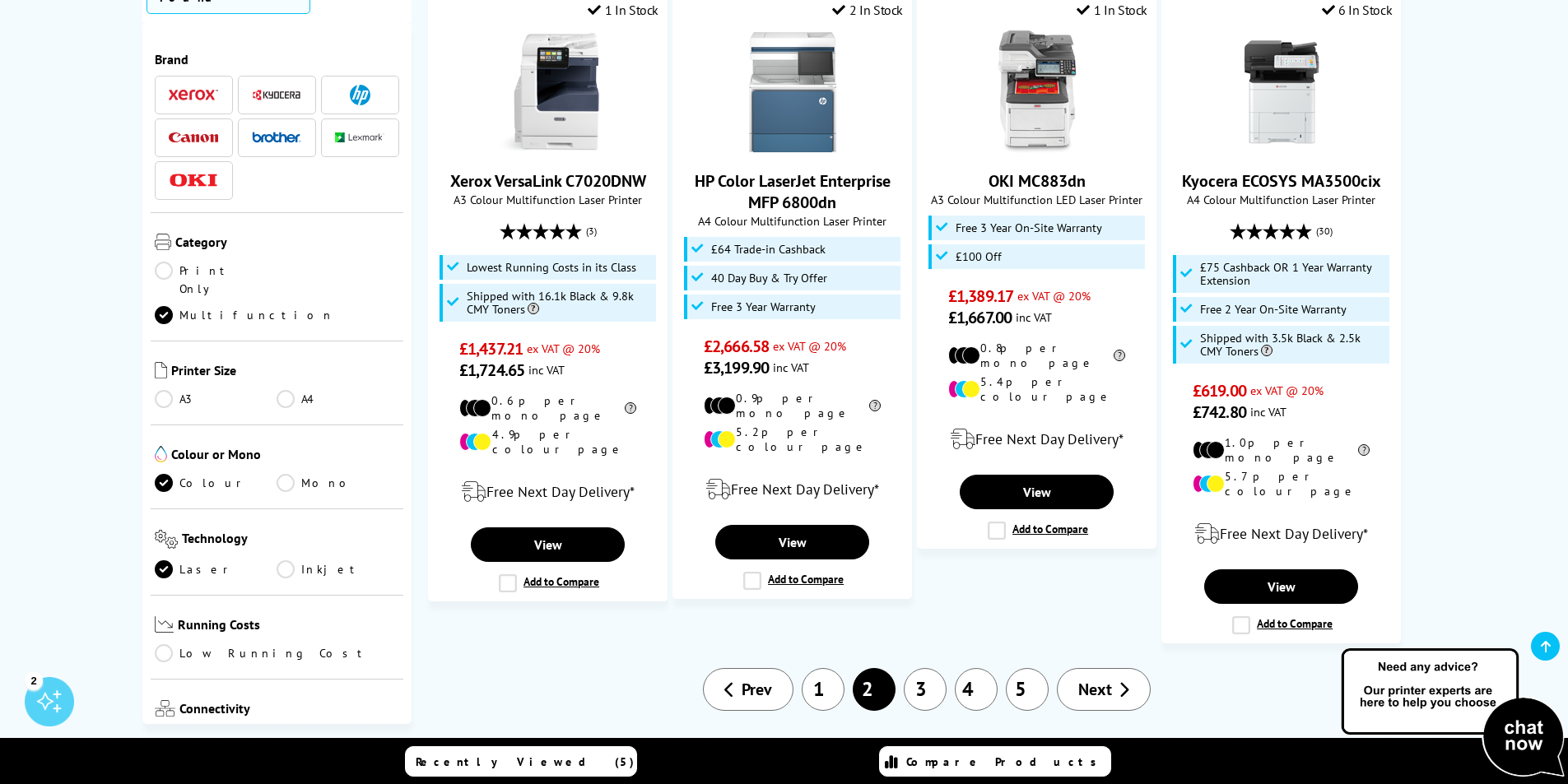
click at [1112, 668] on link "Next" at bounding box center [1103, 689] width 94 height 43
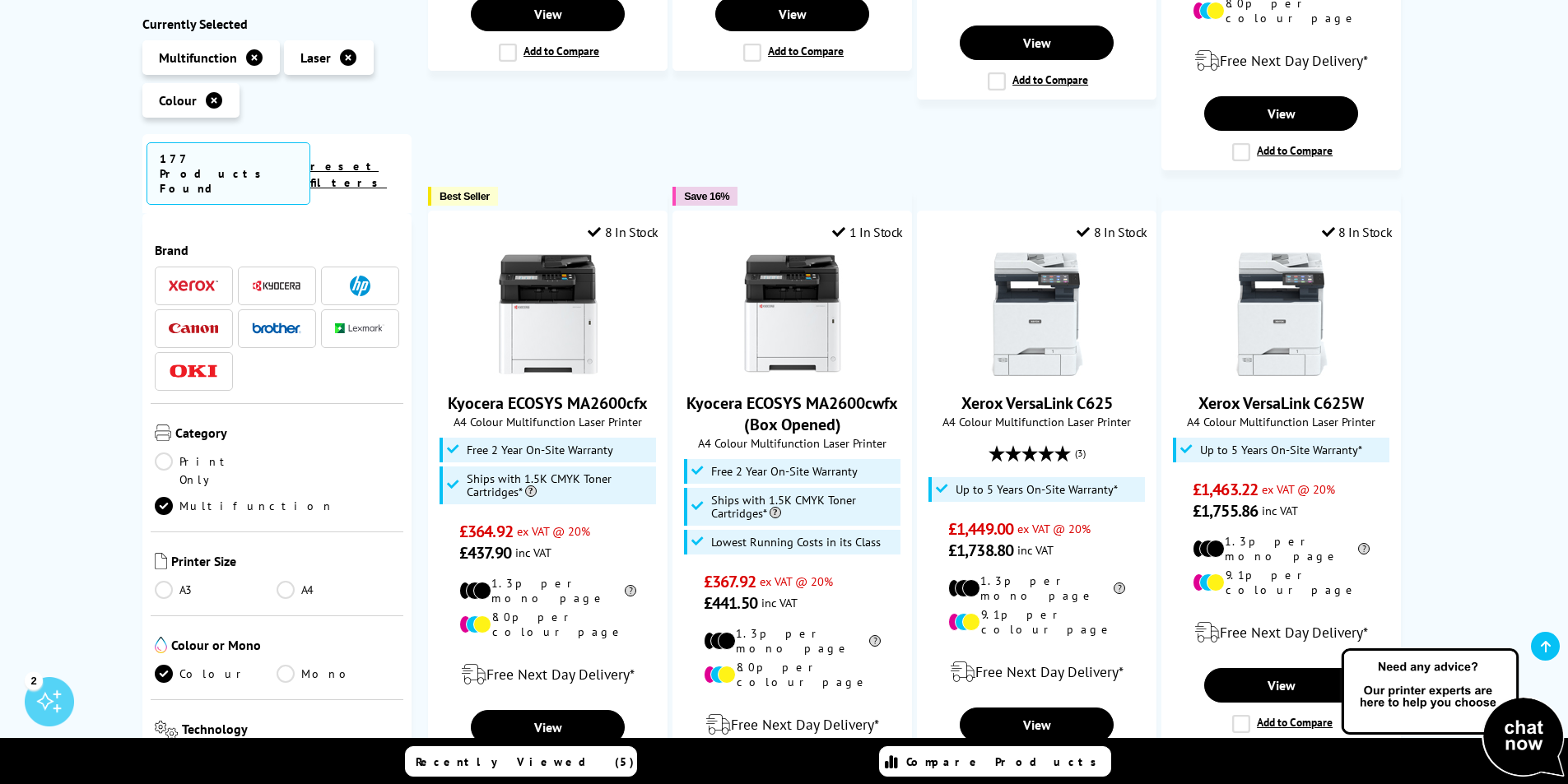
scroll to position [1893, 0]
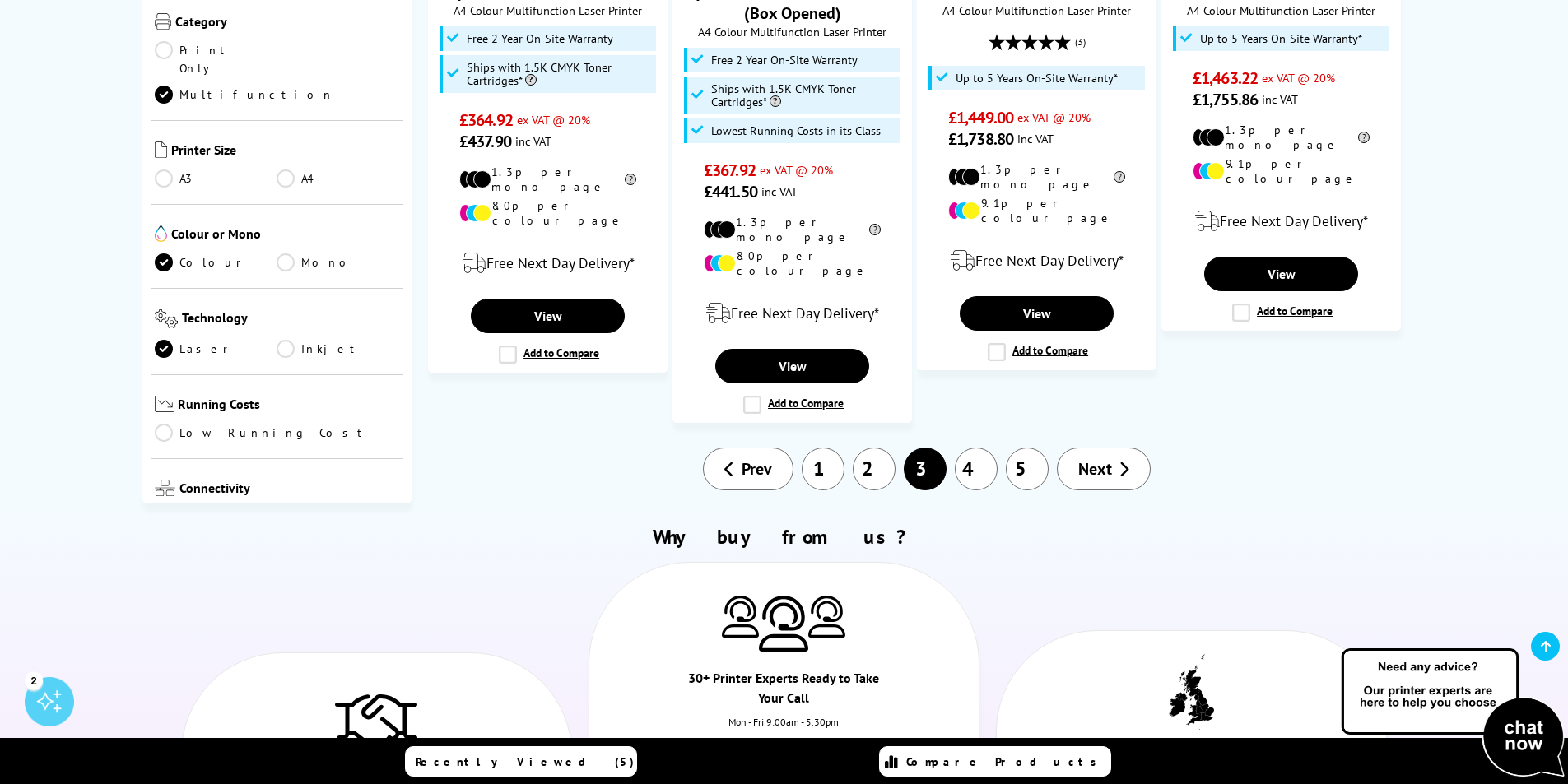
click at [1082, 459] on span "Next" at bounding box center [1094, 470] width 34 height 22
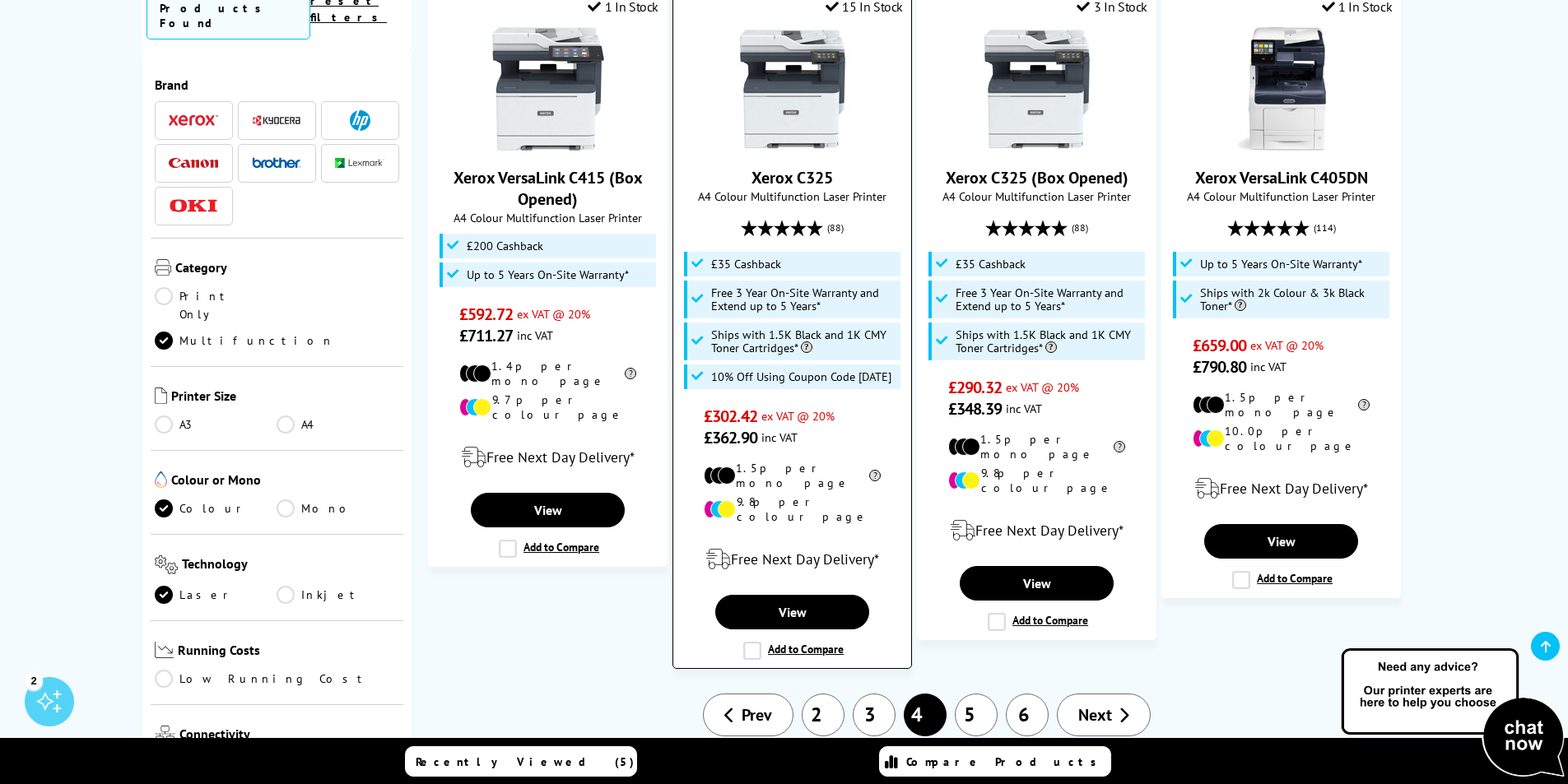
scroll to position [1893, 0]
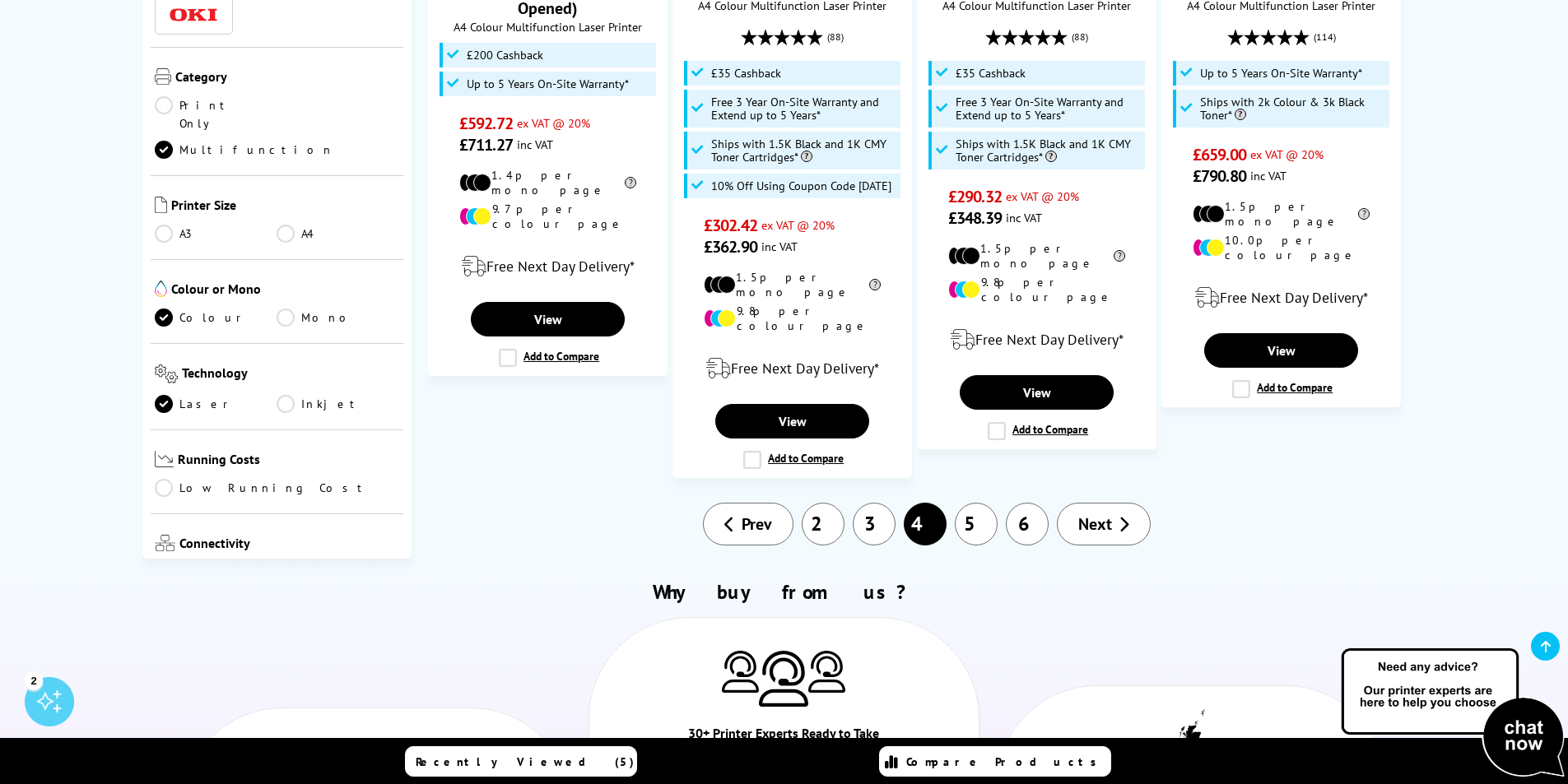
click at [978, 503] on link "5" at bounding box center [976, 524] width 43 height 43
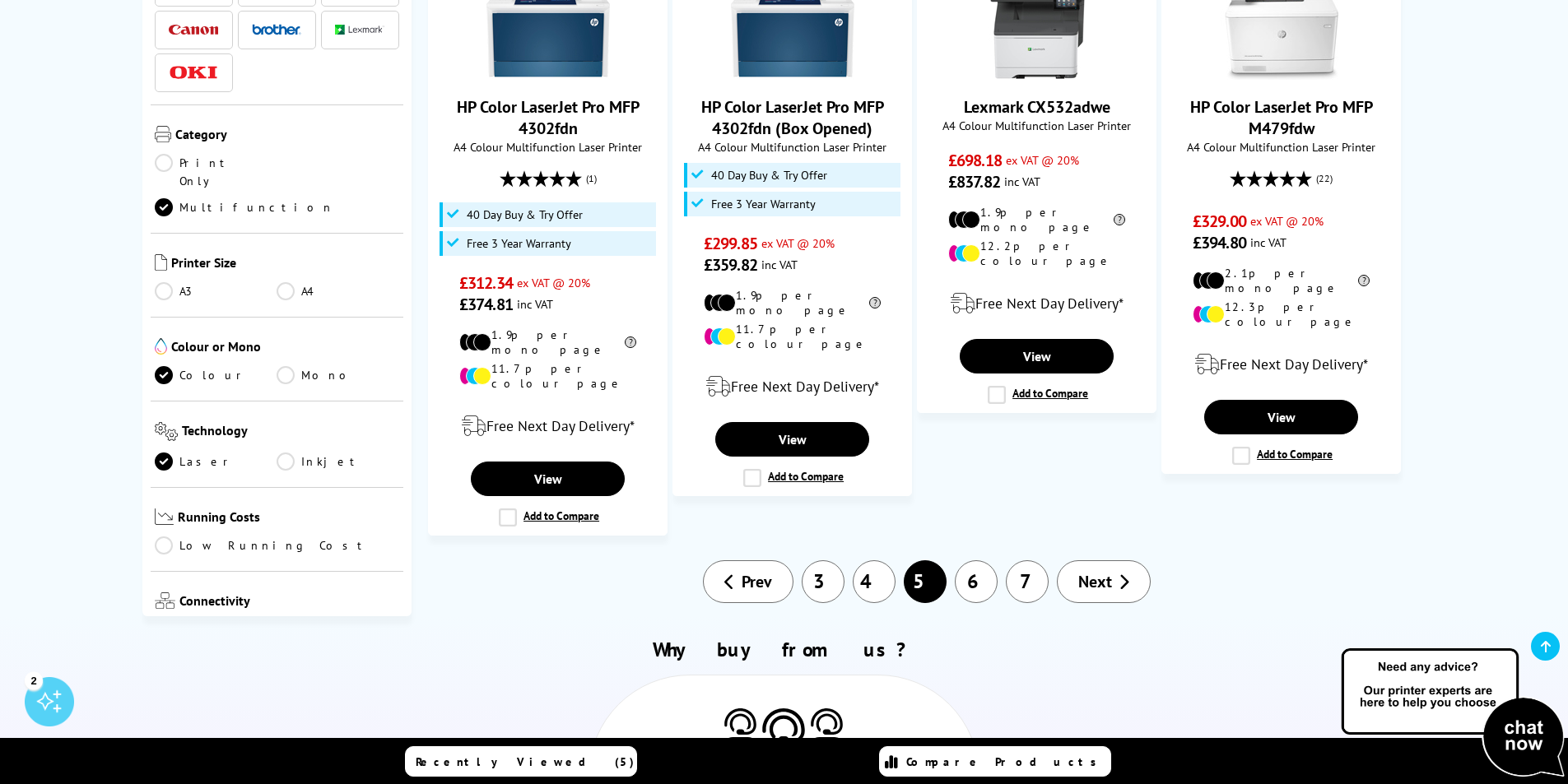
scroll to position [1810, 0]
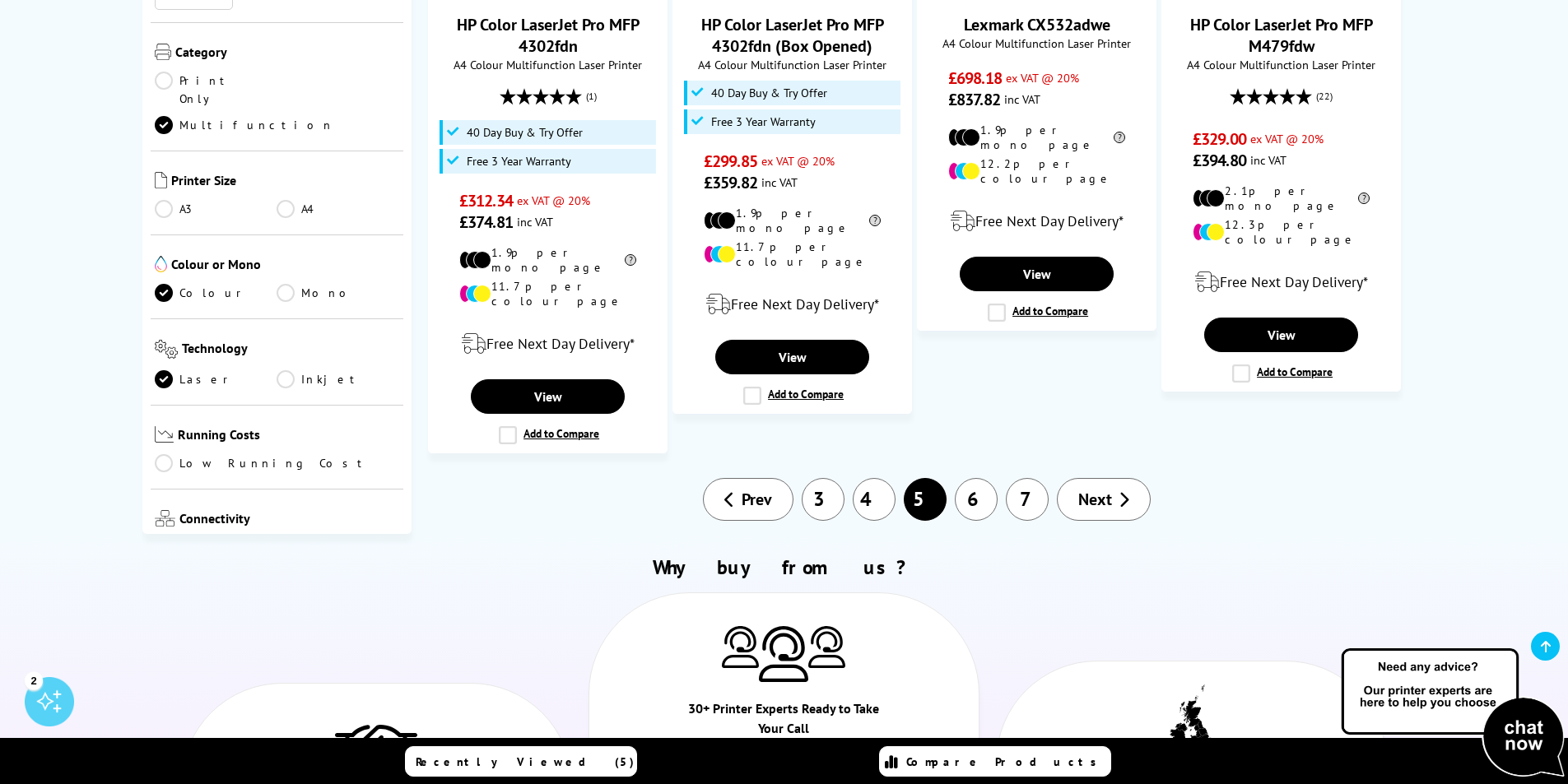
click at [883, 479] on link "4" at bounding box center [873, 499] width 43 height 43
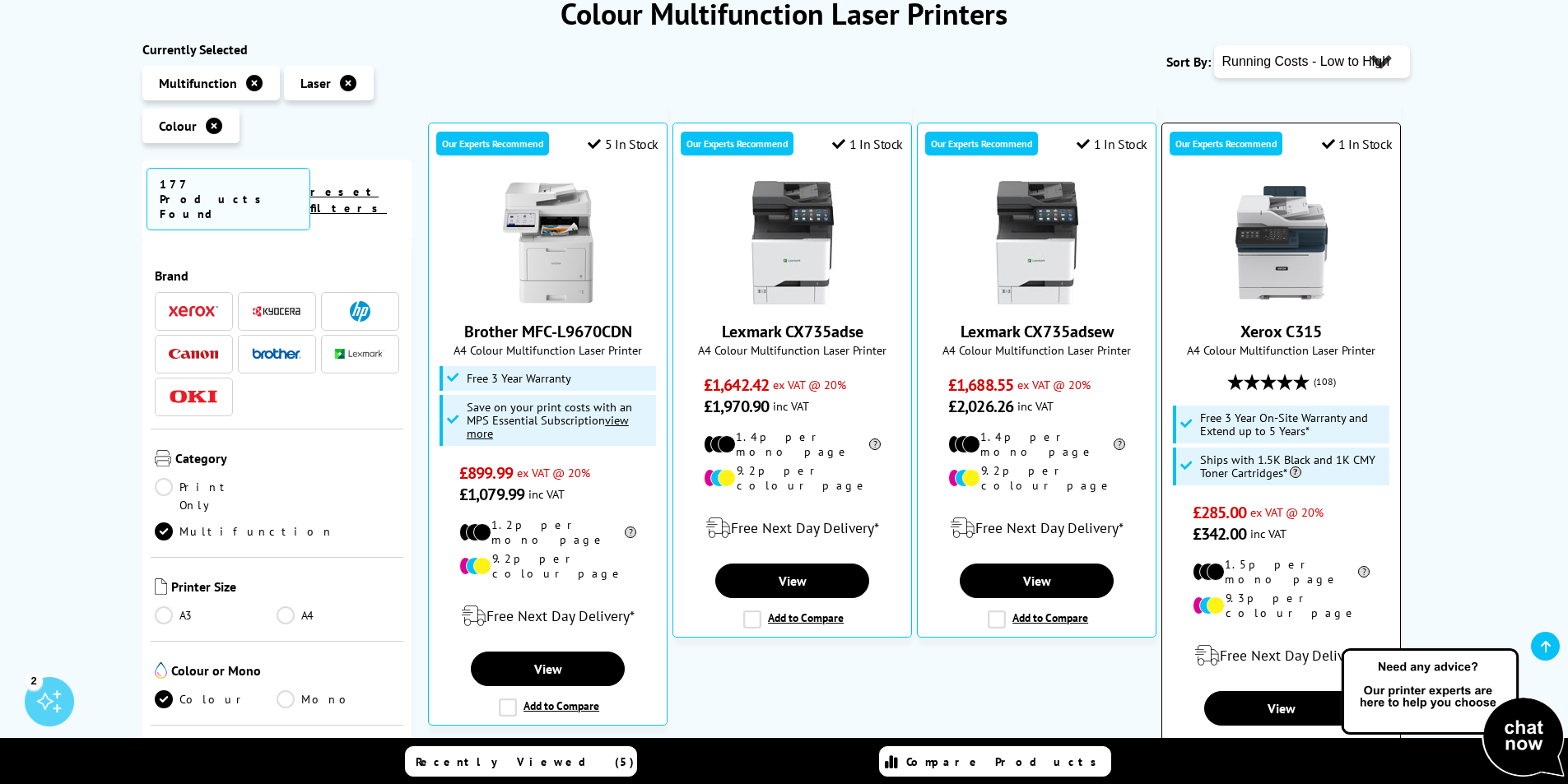
scroll to position [329, 0]
